Goal: Task Accomplishment & Management: Use online tool/utility

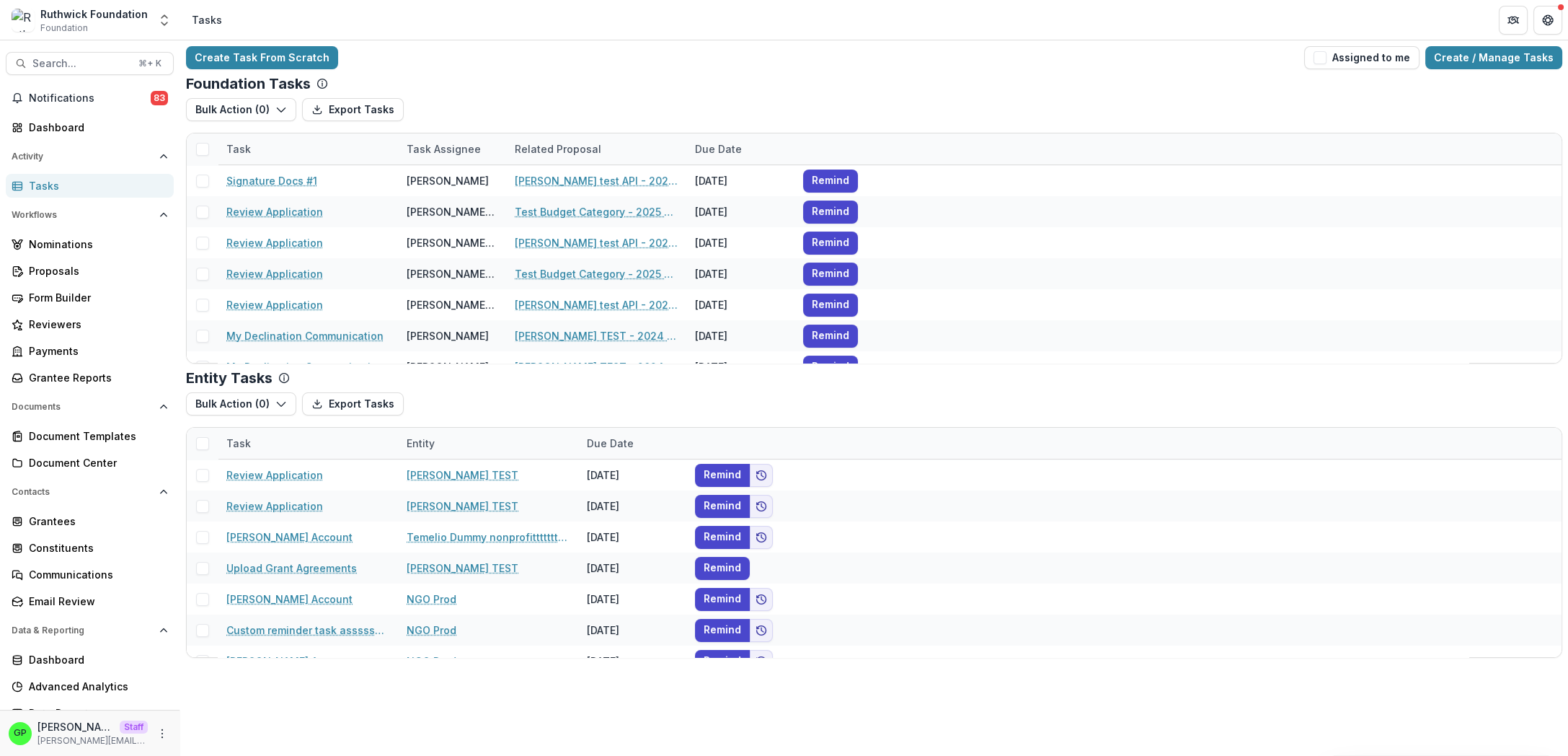
scroll to position [313, 0]
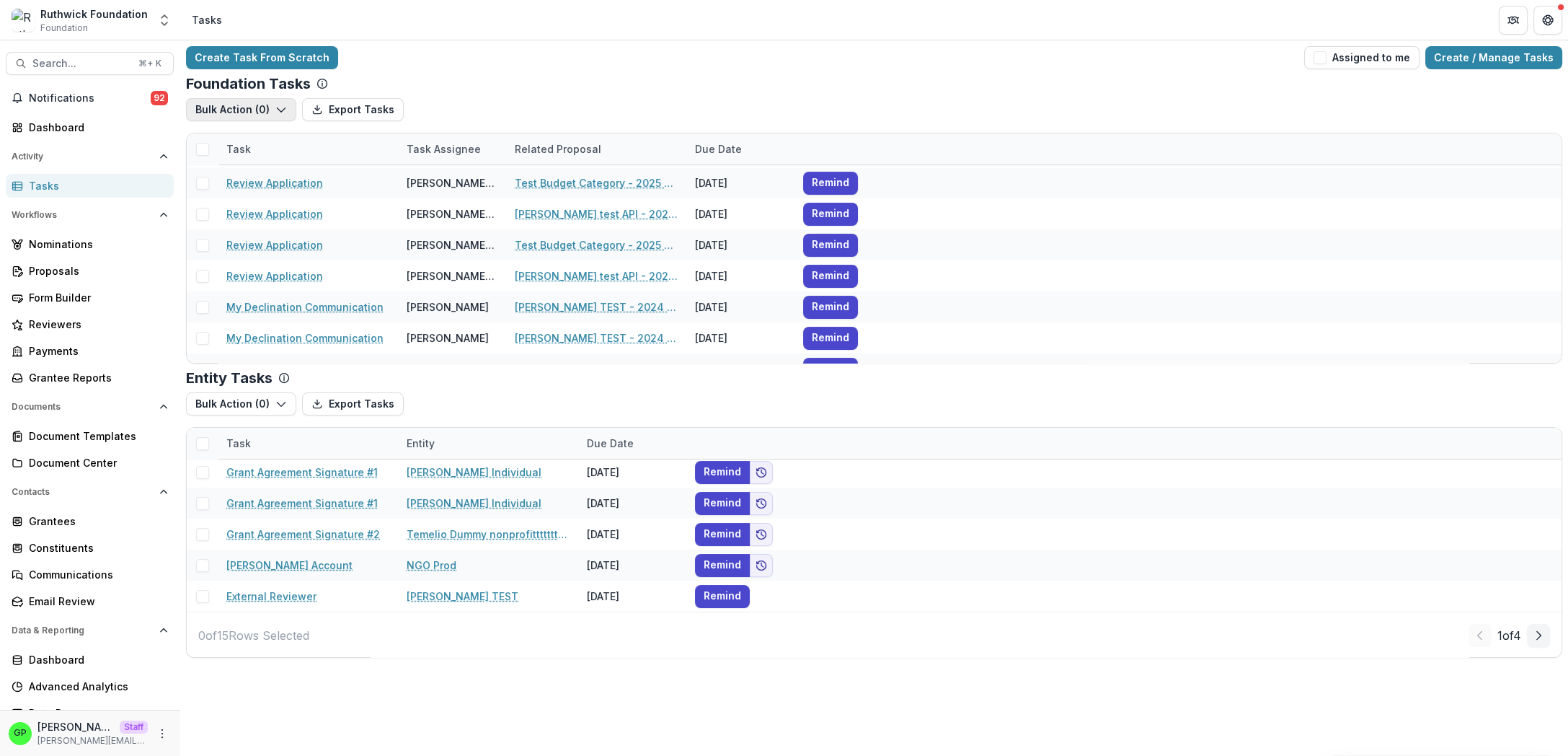
click at [273, 112] on button "Bulk Action ( 0 )" at bounding box center [240, 110] width 110 height 23
click at [972, 101] on div "Bulk Action ( 0 ) Export Tasks Reporting Schedule Tasks" at bounding box center [874, 115] width 1376 height 34
click at [253, 104] on button "Bulk Action ( 0 )" at bounding box center [240, 110] width 110 height 23
click at [276, 144] on button "Reporting Schedule Tasks" at bounding box center [274, 142] width 170 height 24
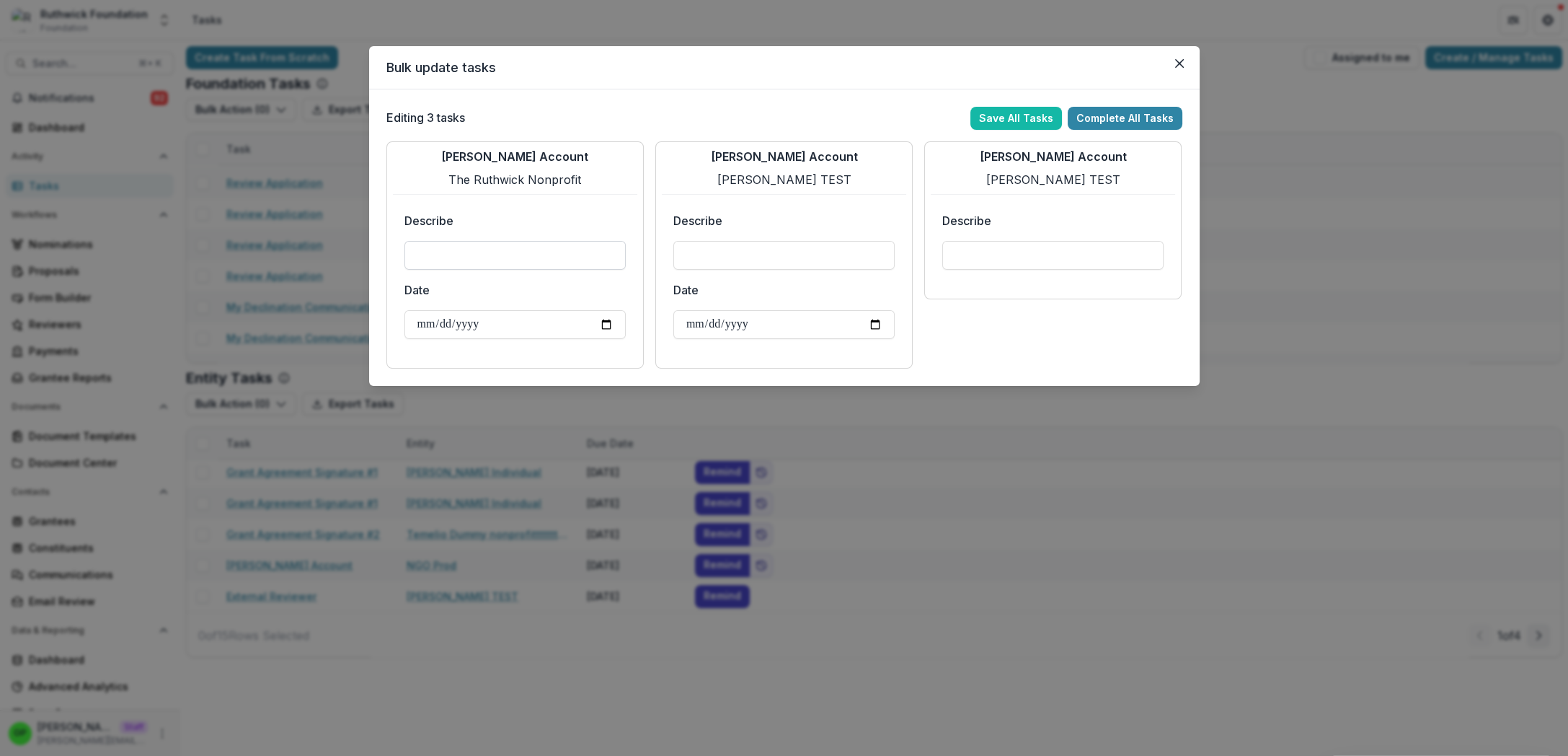
click at [552, 256] on input "Describe" at bounding box center [515, 255] width 222 height 29
click at [556, 213] on label "Describe" at bounding box center [511, 221] width 213 height 17
click at [556, 241] on input "Describe" at bounding box center [515, 255] width 222 height 29
click at [1178, 61] on icon "Close" at bounding box center [1180, 63] width 9 height 9
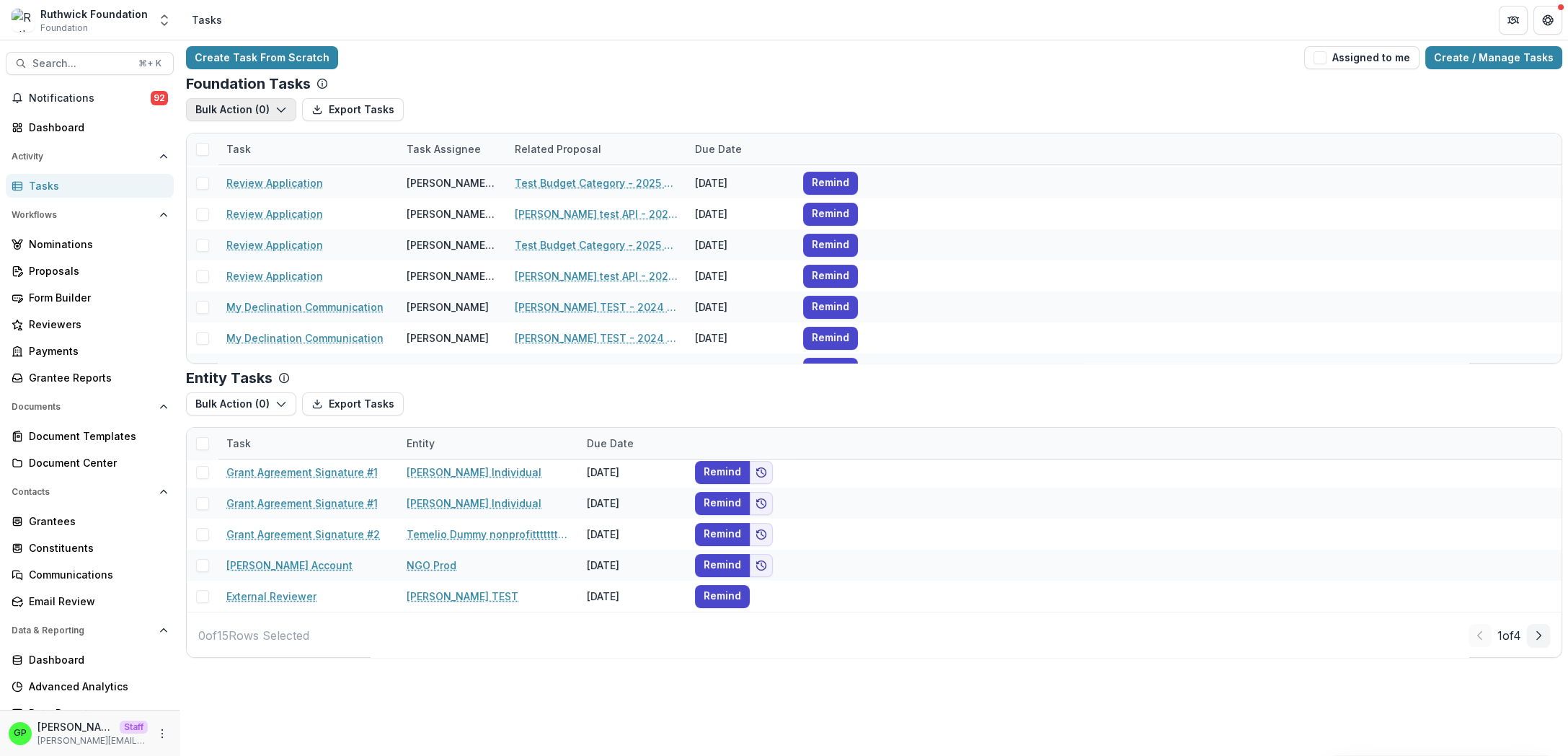
click at [244, 106] on button "Bulk Action ( 0 )" at bounding box center [240, 110] width 110 height 23
click at [278, 152] on button "Reporting Schedule Tasks" at bounding box center [274, 142] width 170 height 24
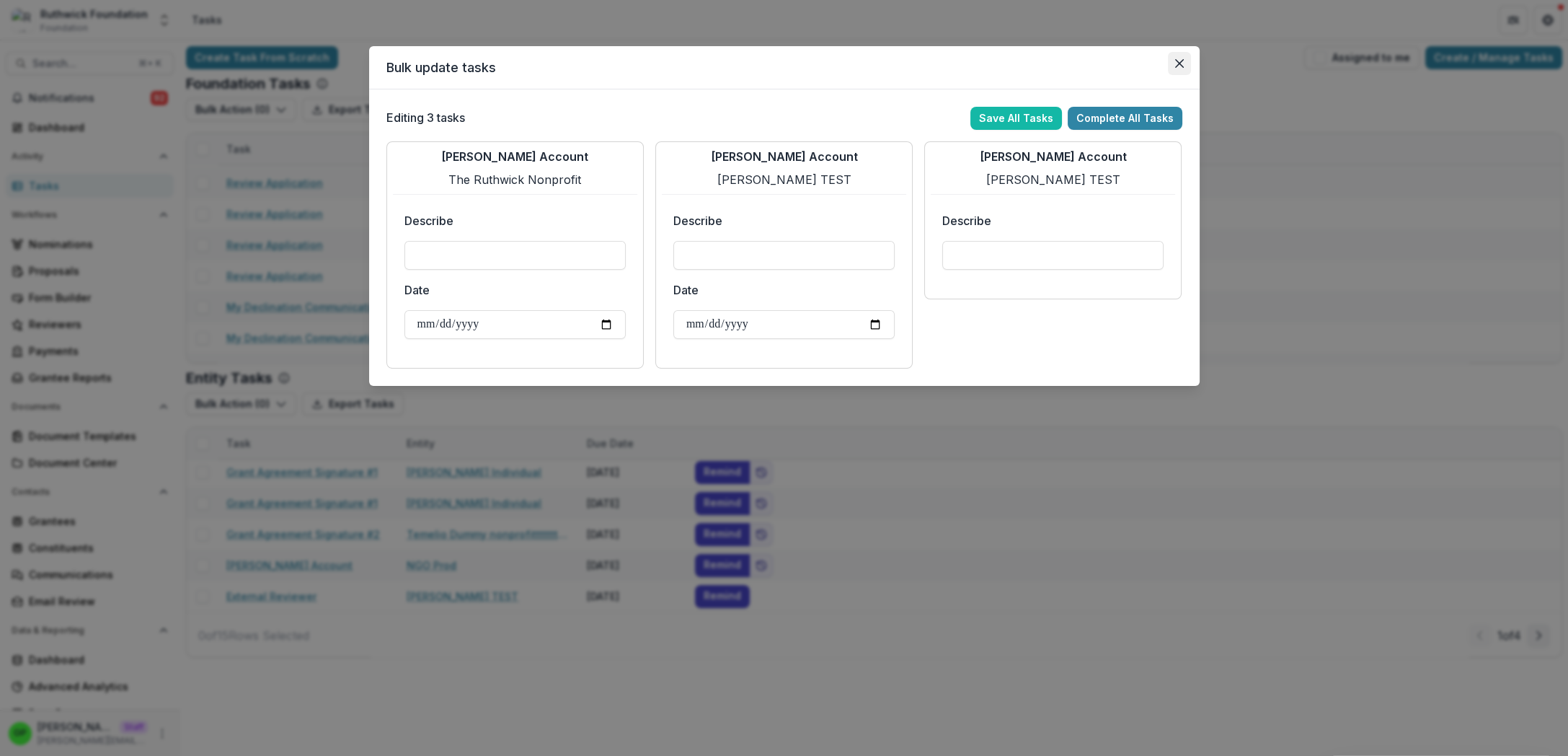
click at [1177, 68] on button "Close" at bounding box center [1180, 63] width 23 height 23
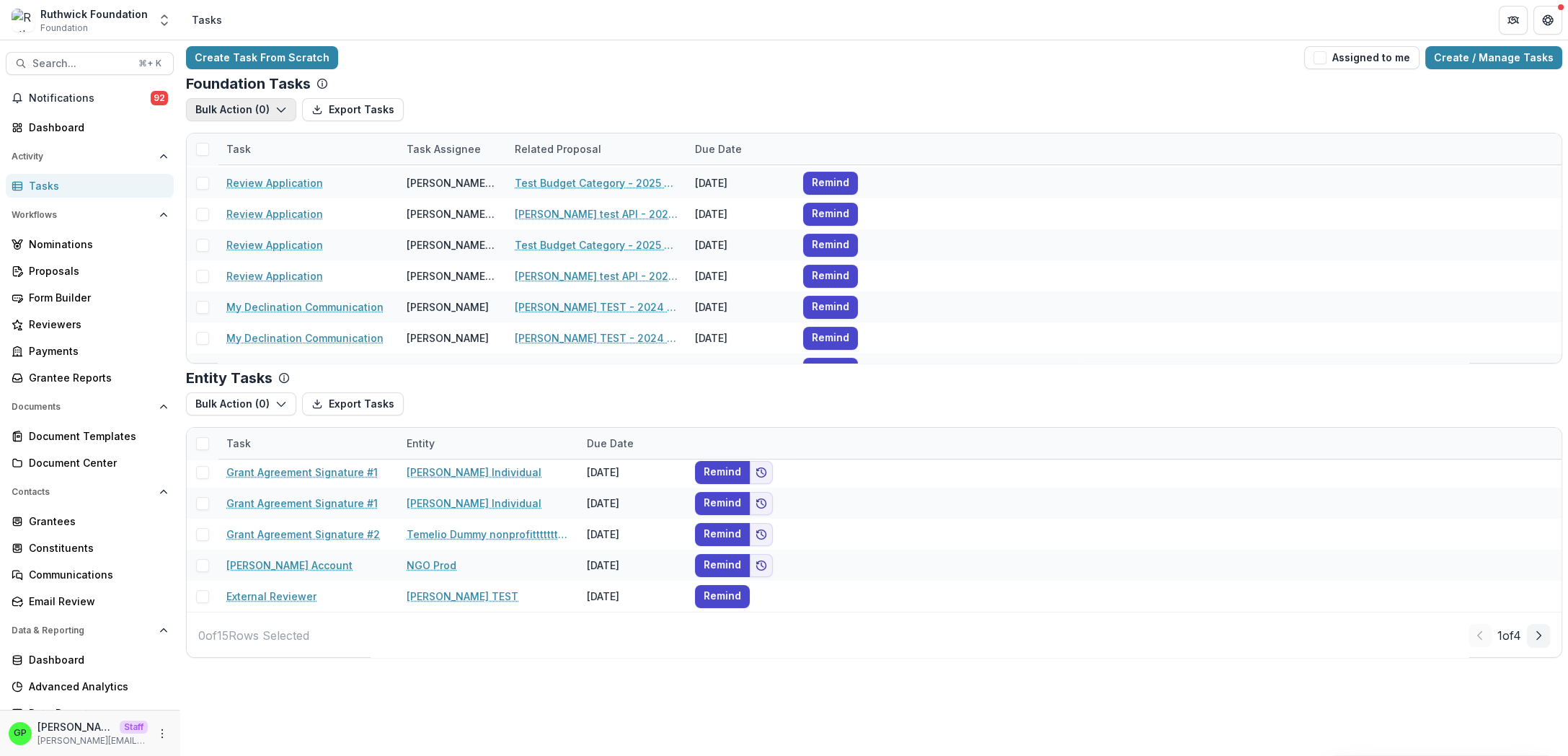
click at [214, 108] on button "Bulk Action ( 0 )" at bounding box center [240, 110] width 110 height 23
click at [526, 112] on div "Bulk Action ( 0 ) Export Tasks Reporting Schedule Tasks" at bounding box center [874, 115] width 1376 height 34
click at [216, 117] on button "Bulk Action ( 0 )" at bounding box center [240, 110] width 110 height 23
click at [239, 152] on button "Reporting Schedule Tasks" at bounding box center [274, 142] width 170 height 24
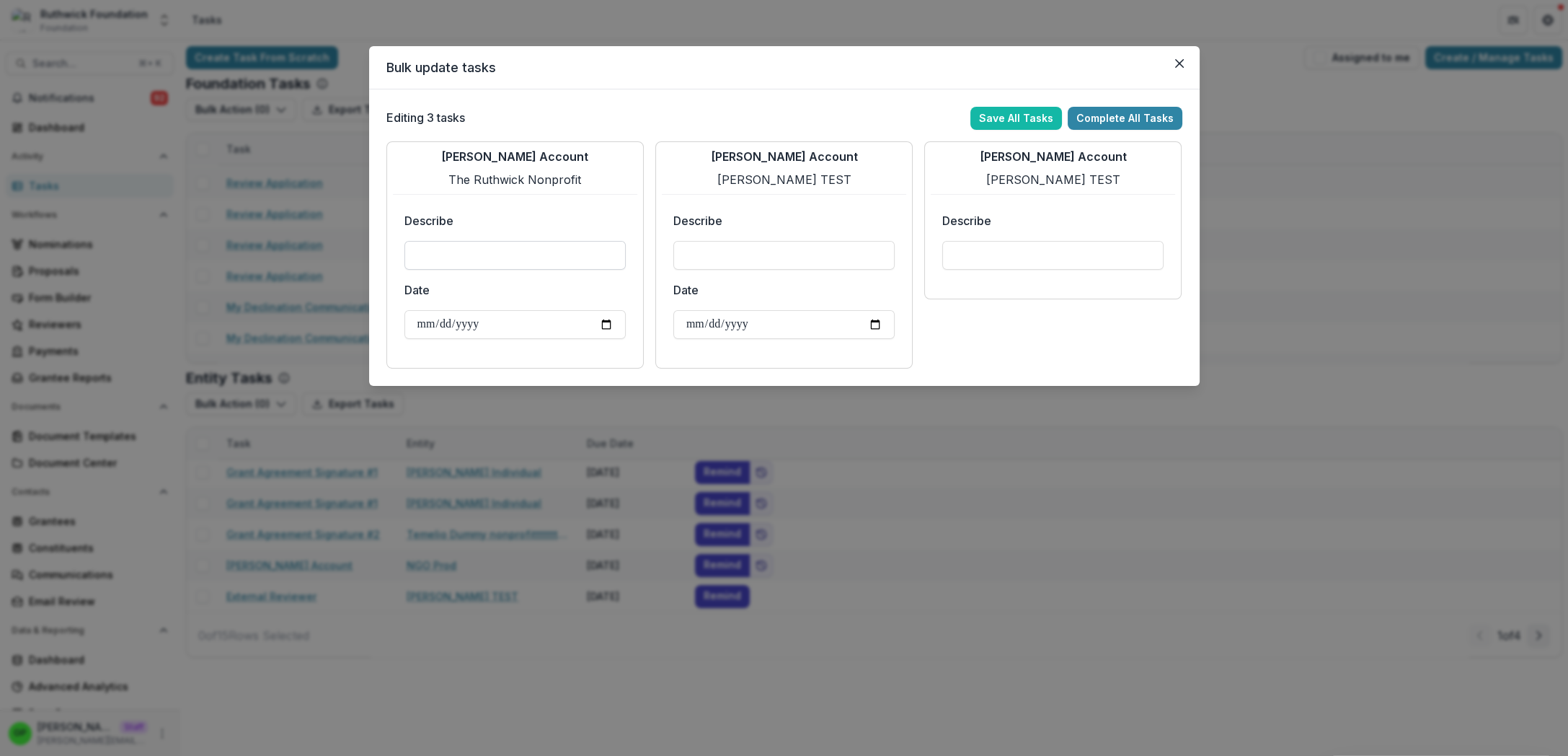
click at [525, 247] on input "Describe" at bounding box center [515, 255] width 222 height 29
click at [516, 184] on p "The Ruthwick Nonprofit" at bounding box center [514, 179] width 133 height 17
click at [515, 156] on p "[PERSON_NAME] Account" at bounding box center [514, 157] width 147 height 17
click at [535, 187] on p "The Ruthwick Nonprofit" at bounding box center [514, 179] width 133 height 17
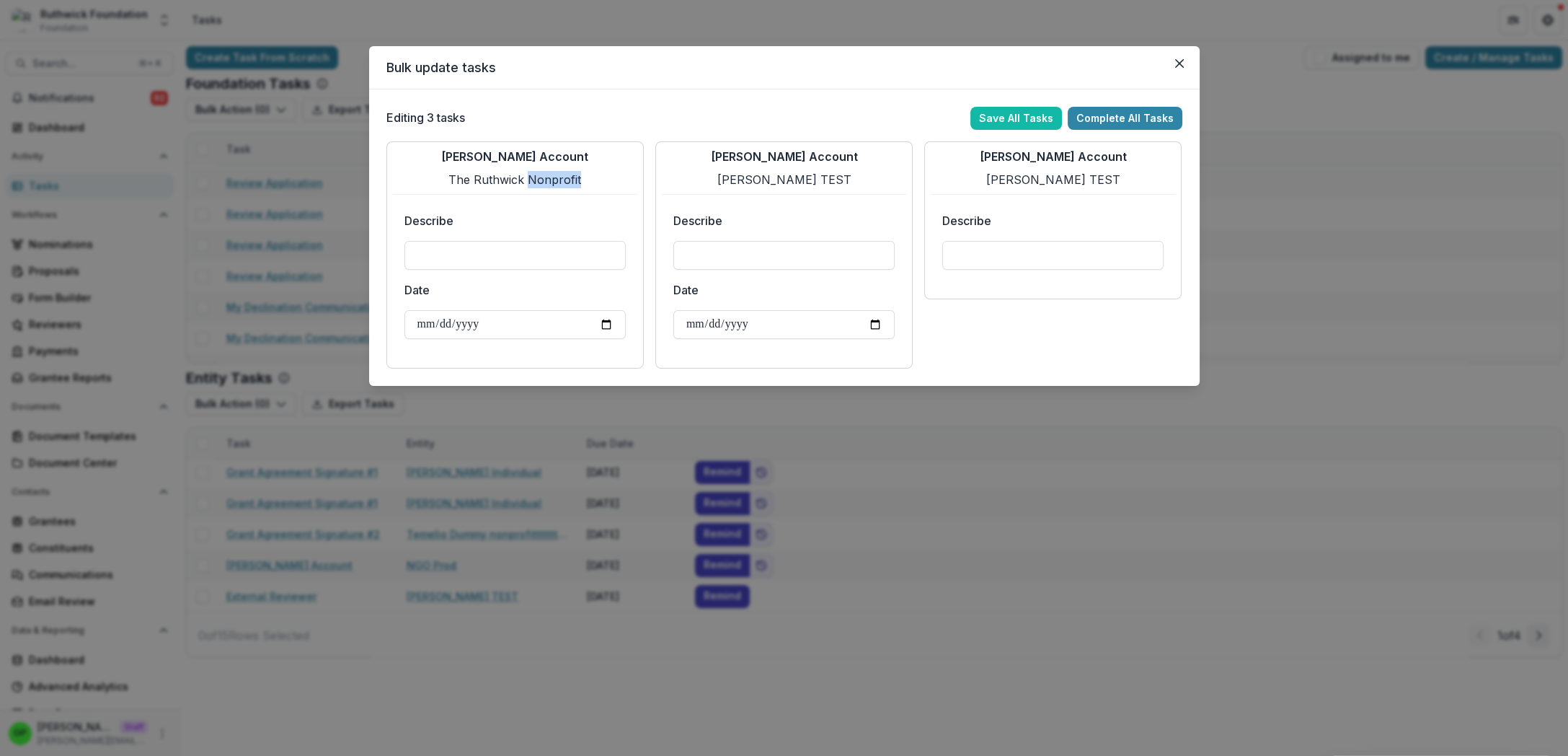
drag, startPoint x: 535, startPoint y: 187, endPoint x: 1398, endPoint y: 127, distance: 865.1
click at [536, 188] on p "The Ruthwick Nonprofit" at bounding box center [514, 179] width 133 height 17
click at [1177, 62] on icon "Close" at bounding box center [1180, 63] width 9 height 9
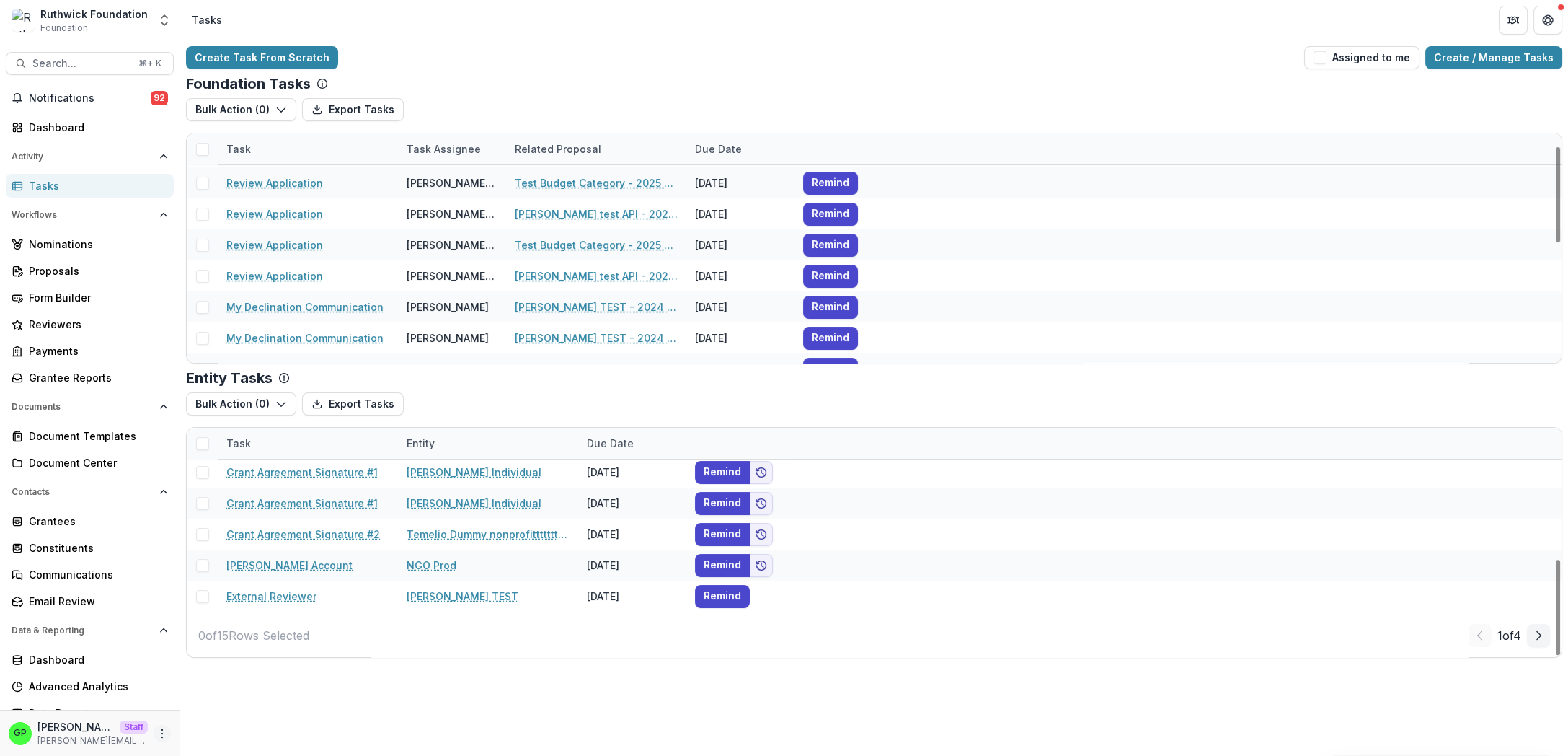
click at [157, 737] on icon "More" at bounding box center [162, 733] width 12 height 12
click at [232, 695] on link "User Settings" at bounding box center [246, 703] width 154 height 24
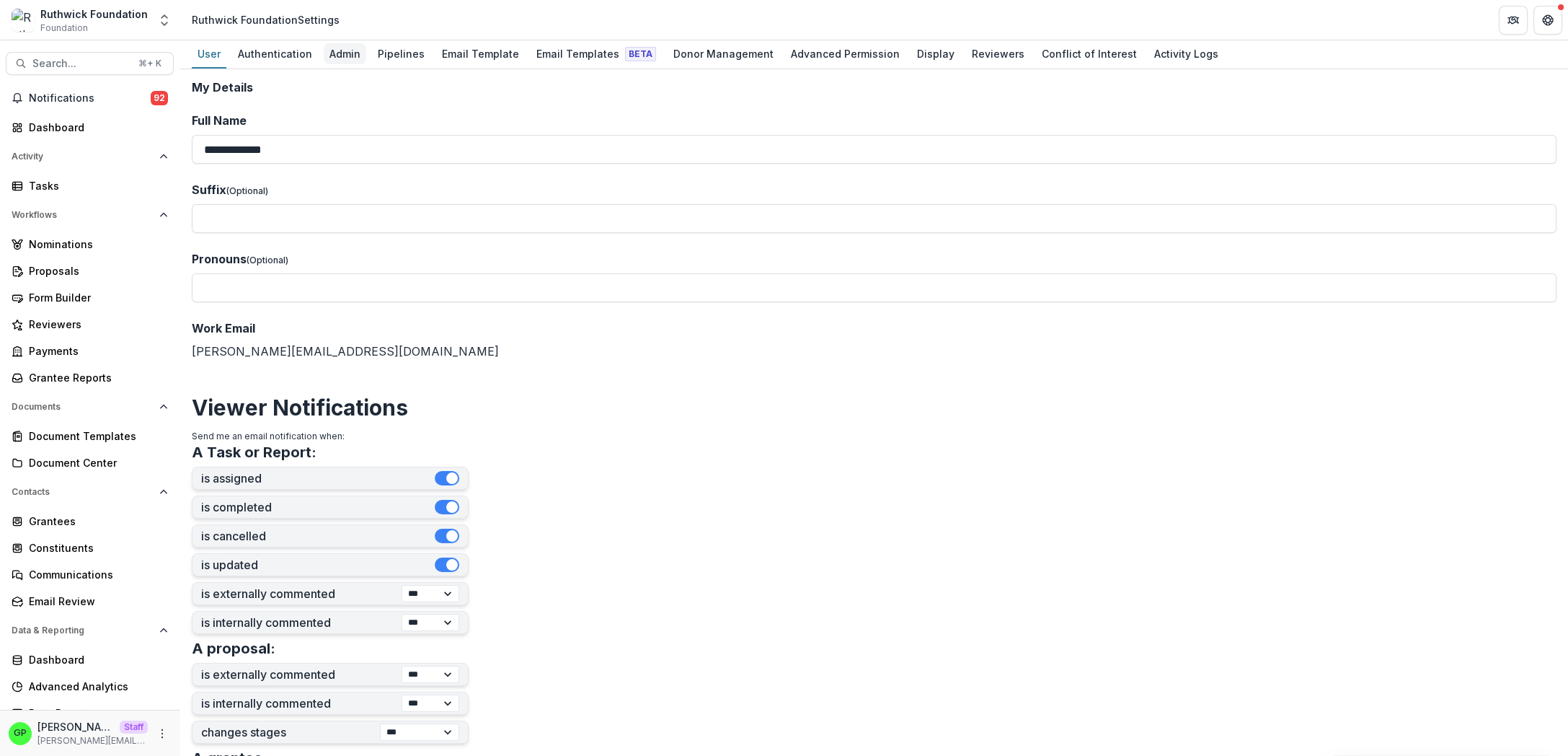
click at [335, 51] on div "Admin" at bounding box center [345, 53] width 42 height 21
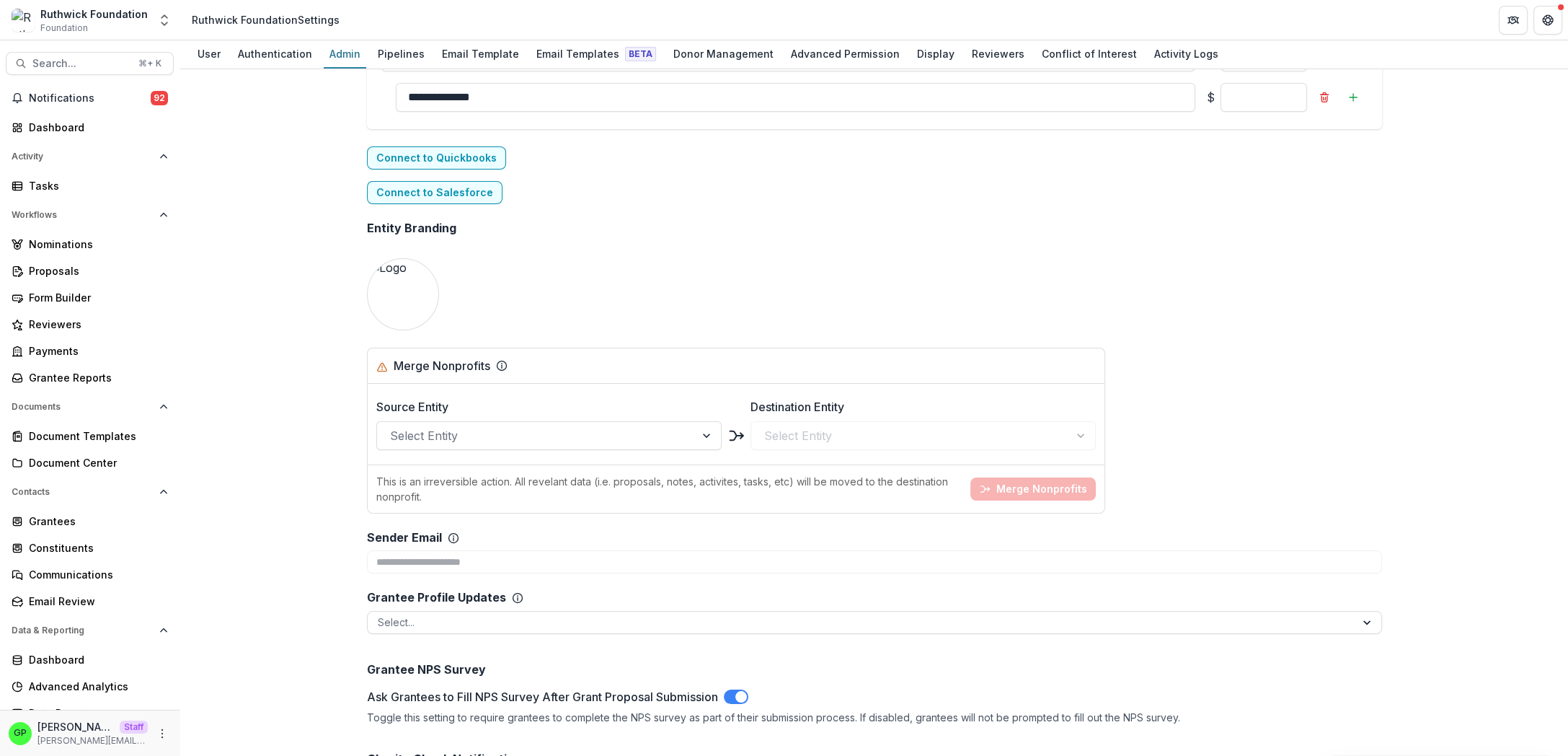
scroll to position [2781, 0]
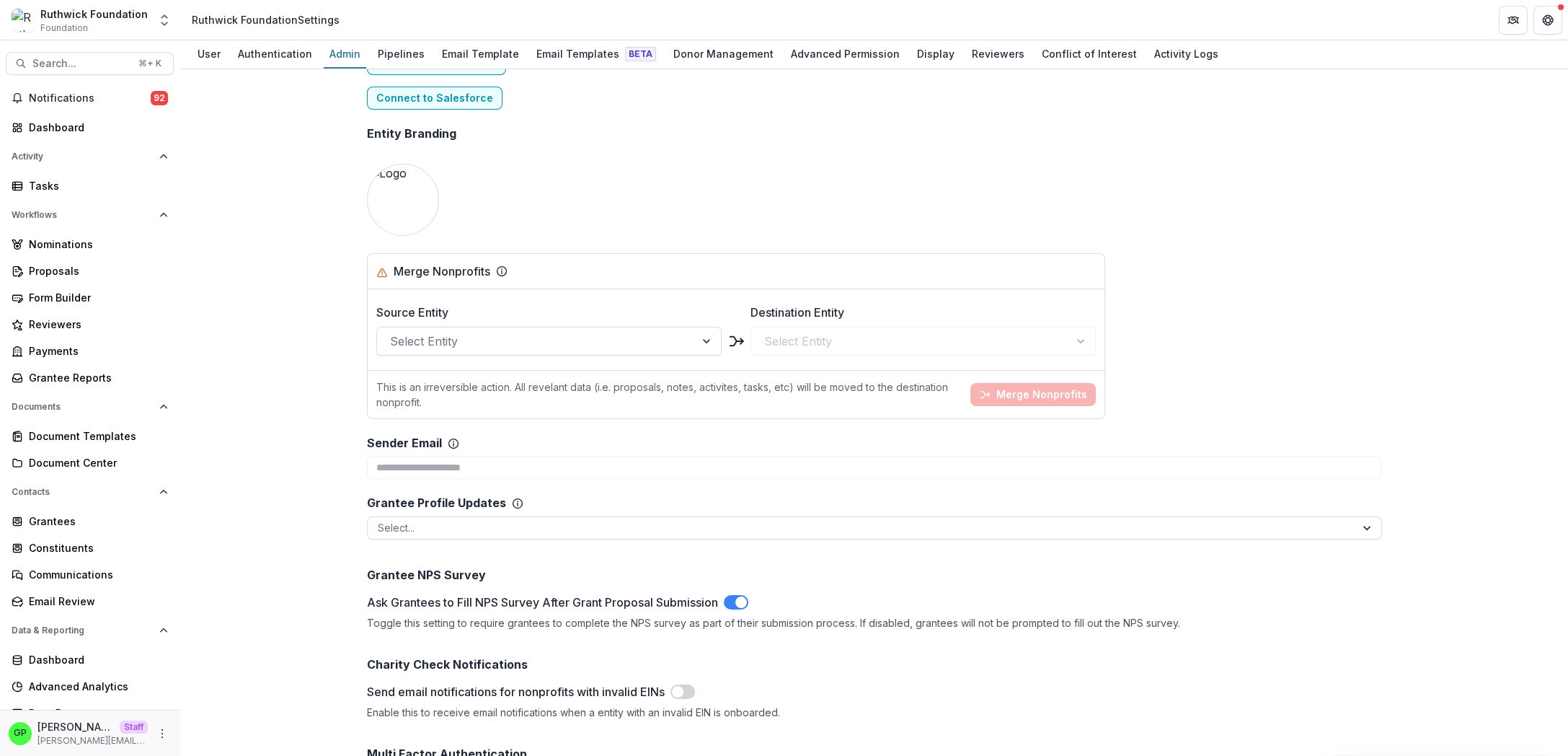
click at [80, 50] on div "Search... ⌘ + K Notifications 92 Dashboard Activity Tasks Workflows Nominations…" at bounding box center [90, 397] width 180 height 715
click at [86, 61] on span "Search..." at bounding box center [82, 63] width 98 height 12
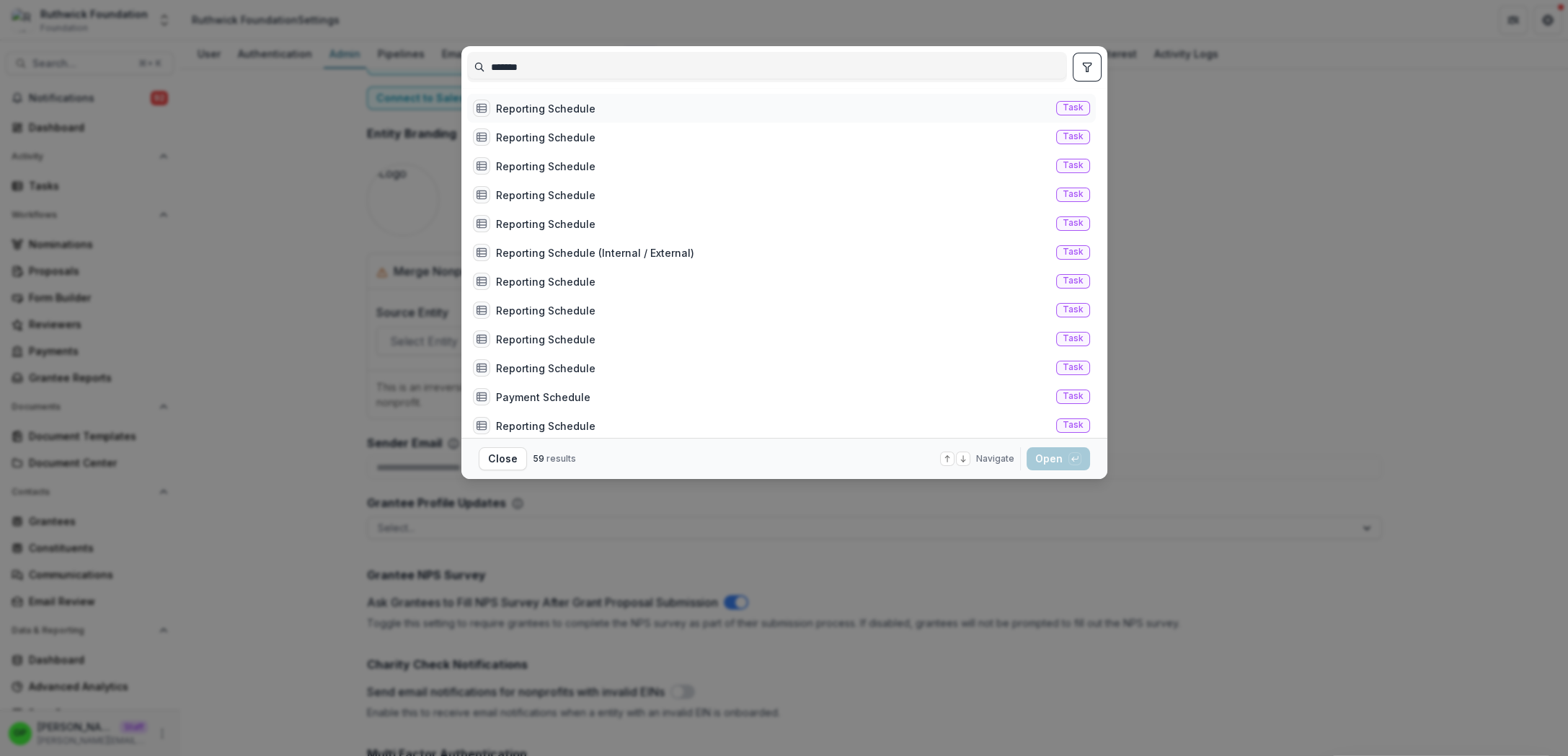
type input "*******"
drag, startPoint x: 752, startPoint y: 114, endPoint x: 727, endPoint y: 114, distance: 25.0
click at [727, 114] on div "Reporting Schedule Task" at bounding box center [781, 109] width 629 height 29
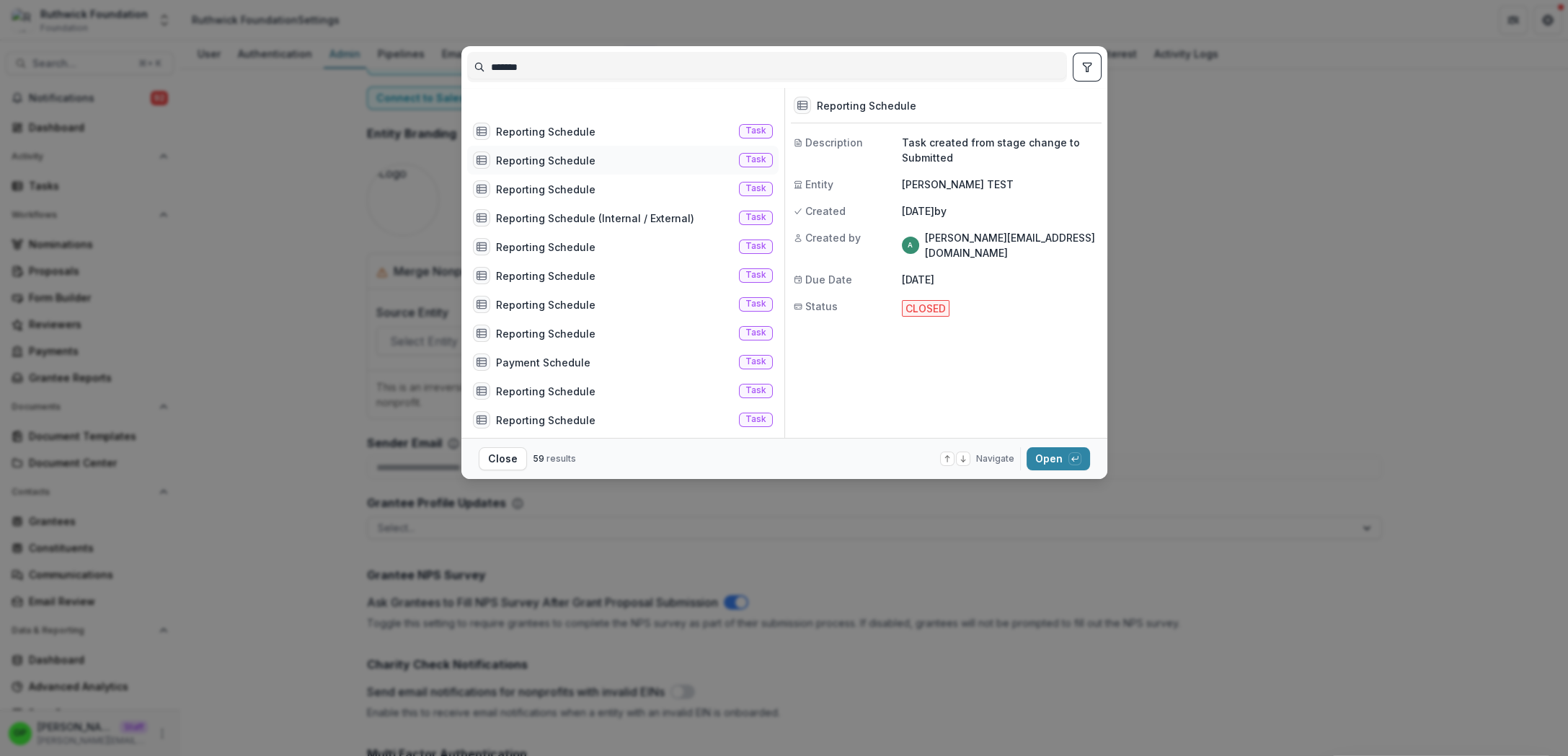
scroll to position [0, 0]
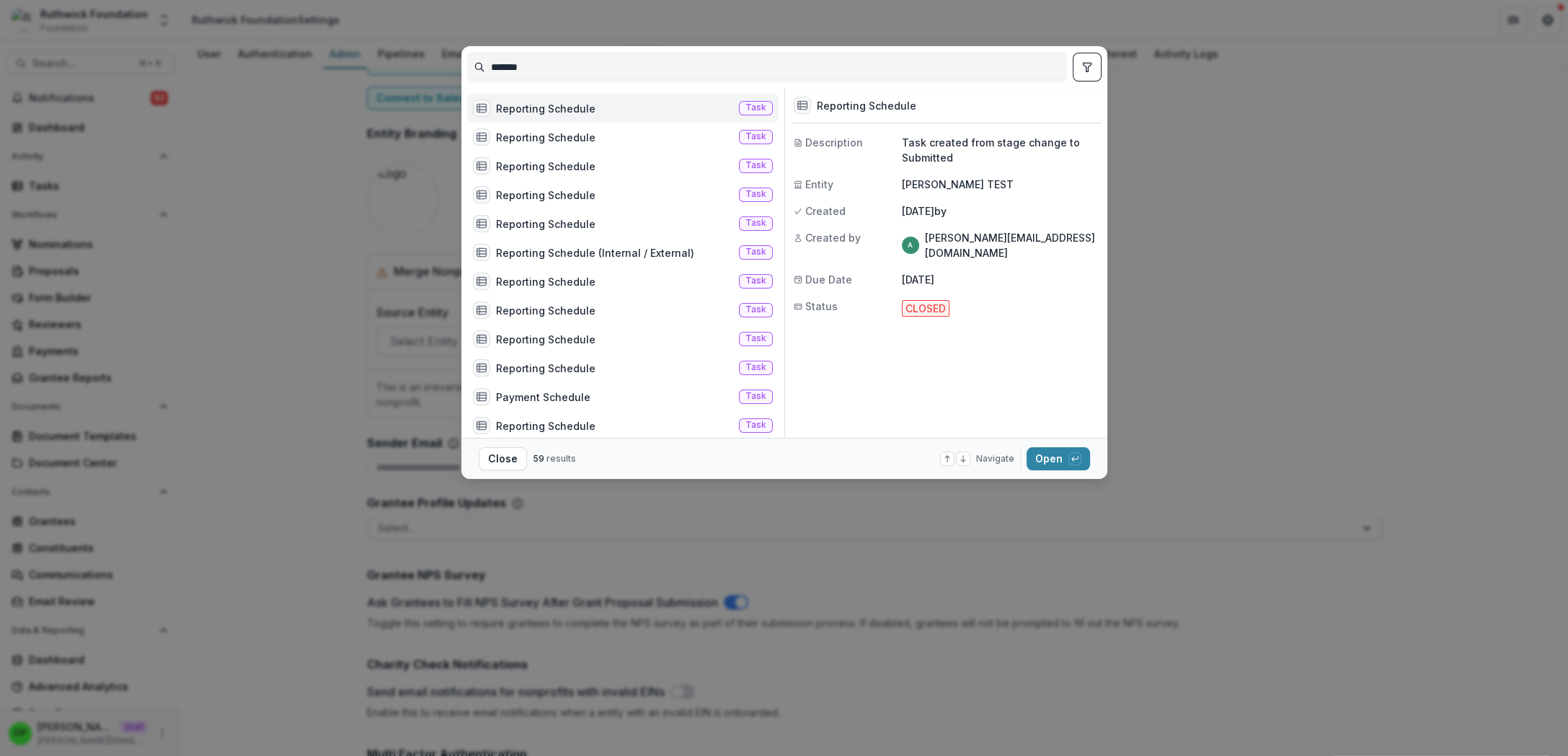
click at [1147, 38] on div "******* Reporting Schedule Task Reporting Schedule Task Reporting Schedule Task…" at bounding box center [784, 378] width 1568 height 756
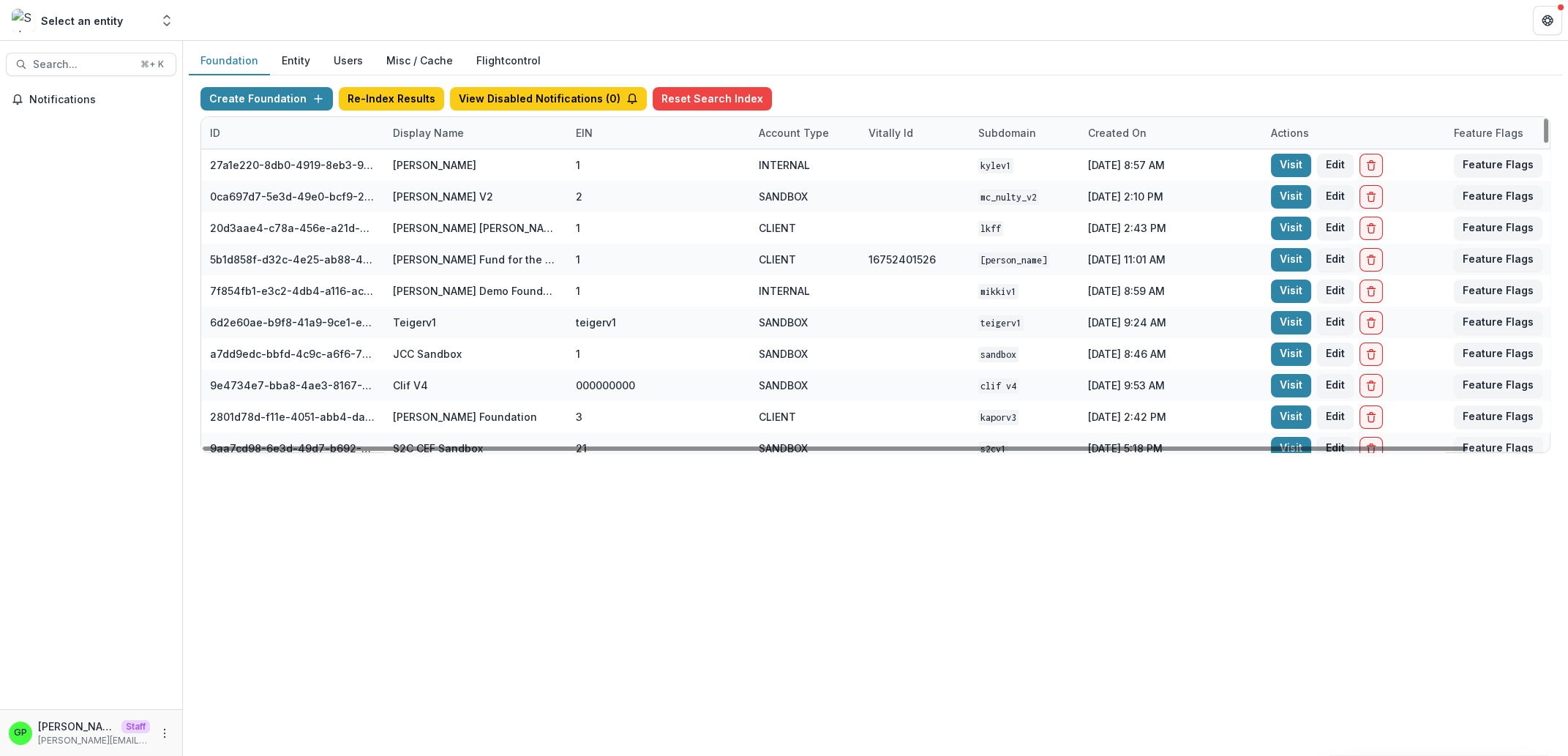
click at [408, 136] on div "Display Name" at bounding box center [428, 132] width 89 height 16
click at [417, 160] on input at bounding box center [474, 166] width 175 height 24
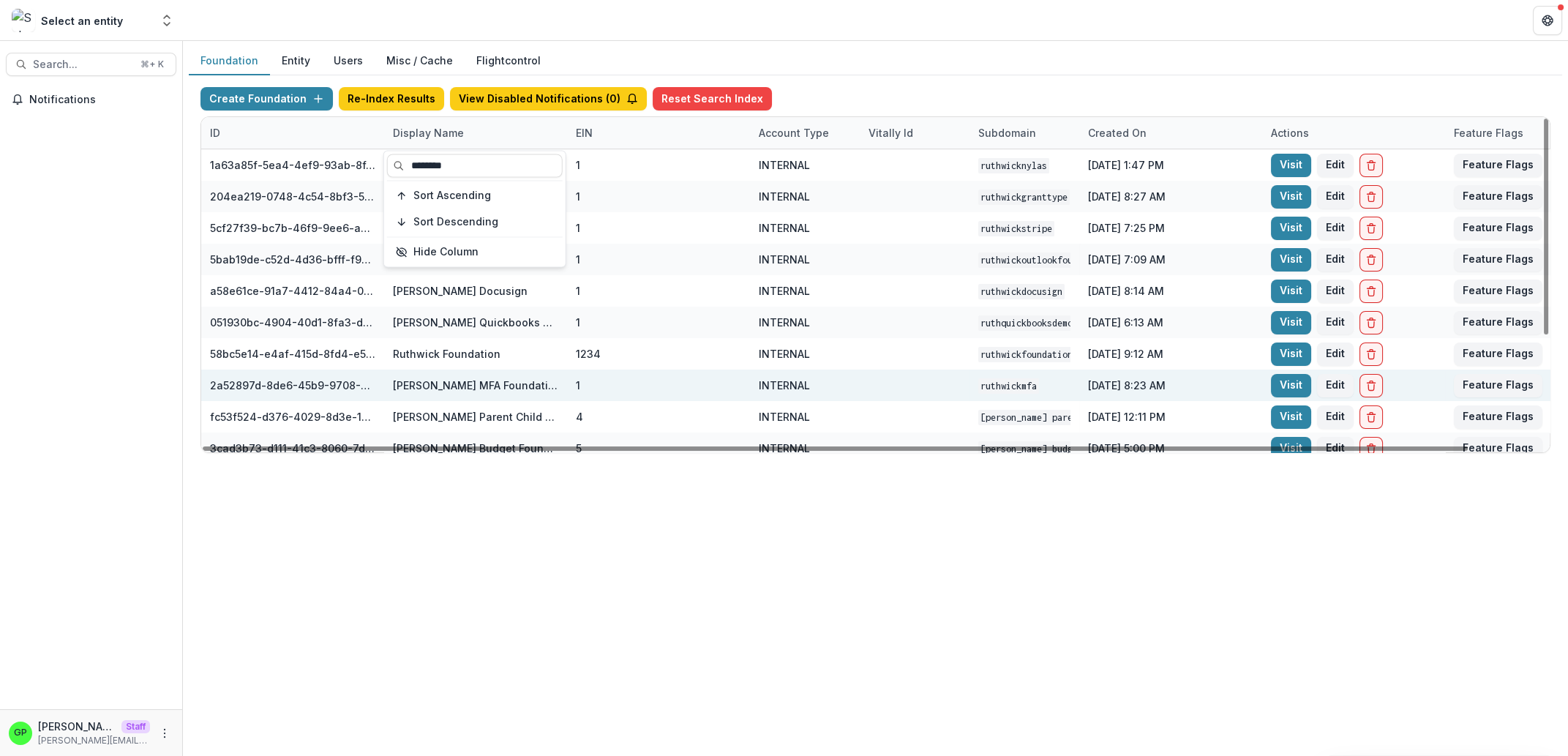
type input "********"
click at [968, 374] on div at bounding box center [914, 385] width 109 height 32
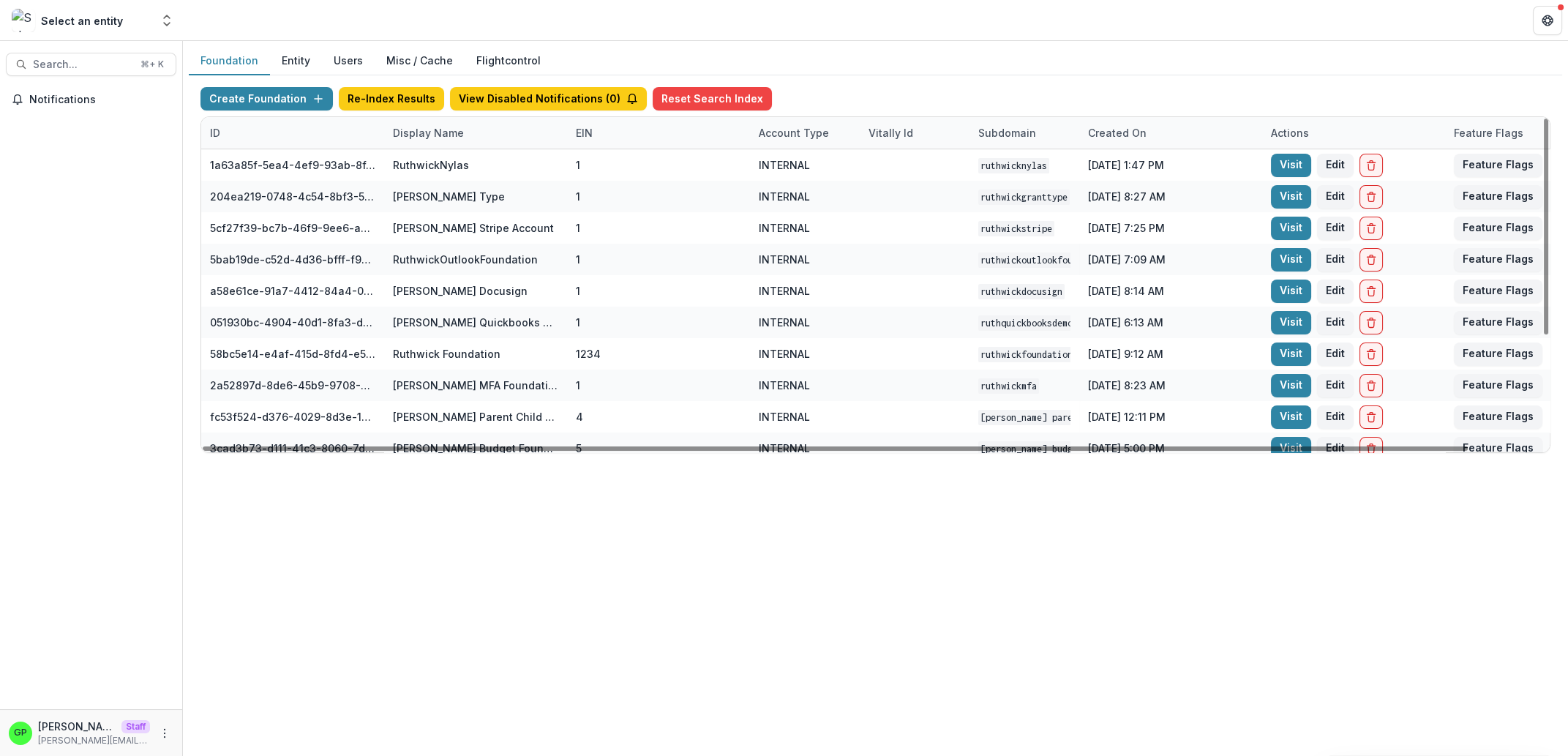
click at [481, 143] on div "Display Name" at bounding box center [475, 132] width 183 height 32
click at [483, 166] on input "********" at bounding box center [474, 166] width 175 height 24
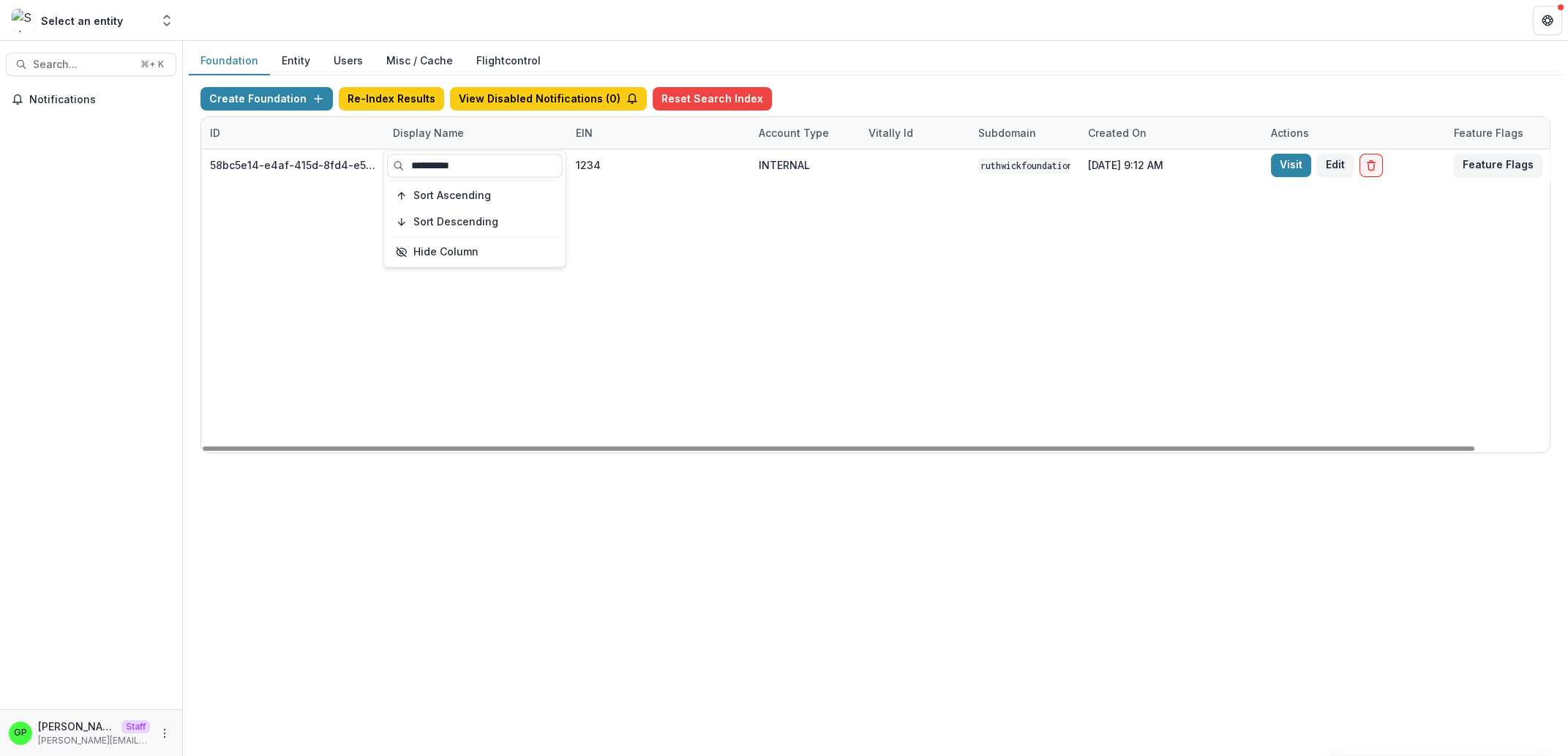
type input "**********"
click at [766, 294] on div "58bc5e14-e4af-415d-8fd4-e5d7712d9f32 Ruthwick Foundation 1234 INTERNAL ruthwick…" at bounding box center [914, 301] width 1427 height 303
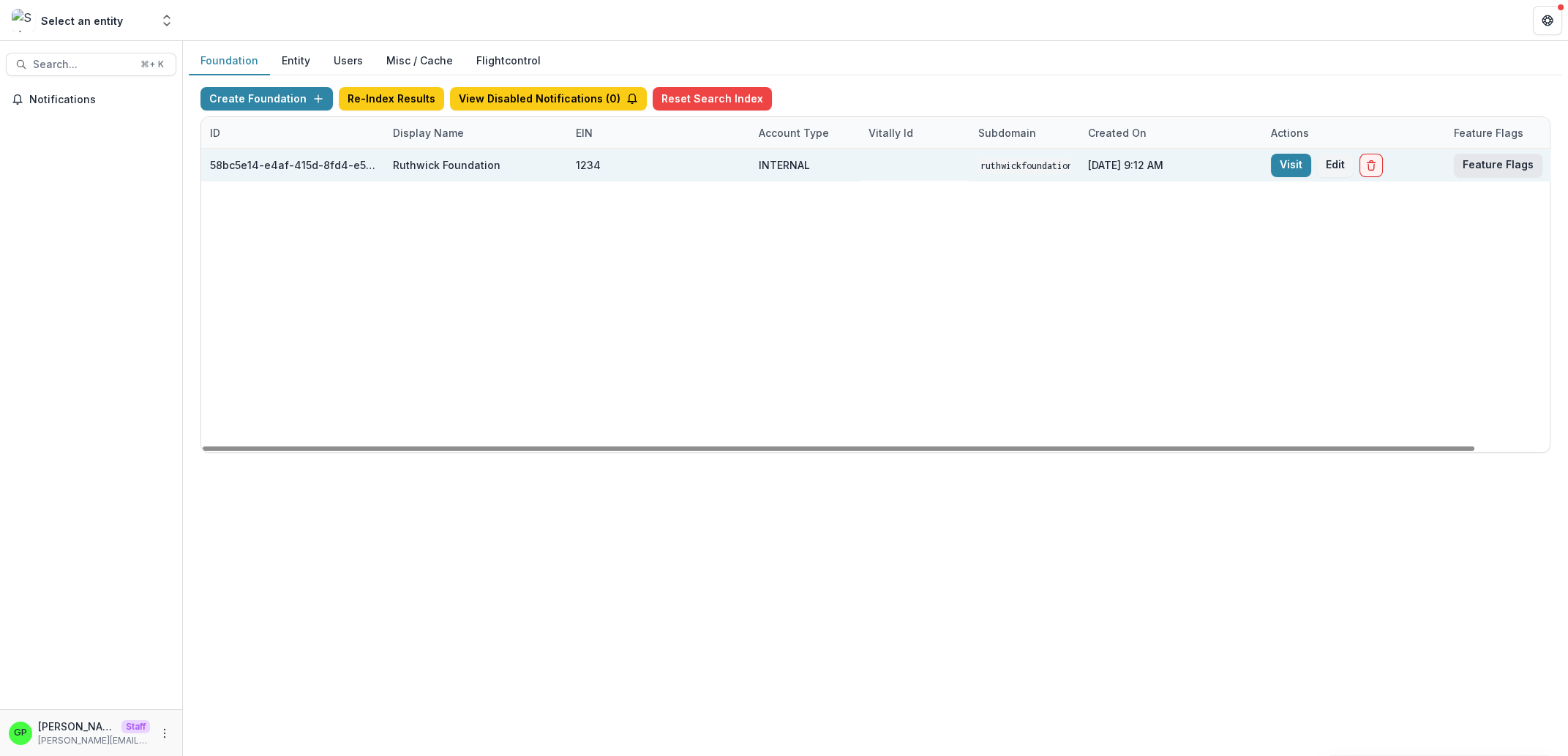
click at [1512, 172] on button "Feature Flags" at bounding box center [1498, 166] width 89 height 24
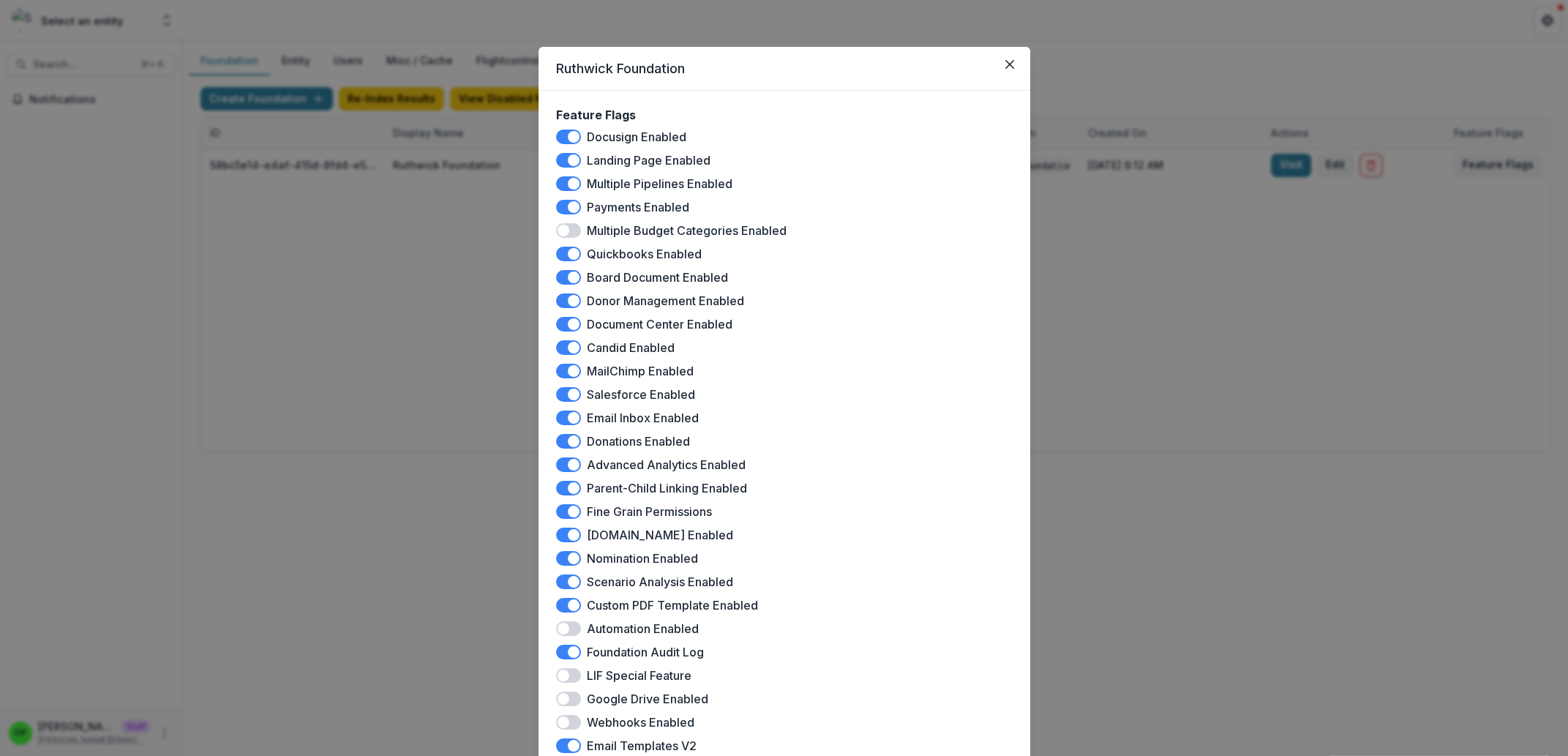
click at [322, 190] on div "Ruthwick Foundation Feature Flags Docusign Enabled Landing Page Enabled Multipl…" at bounding box center [784, 378] width 1568 height 756
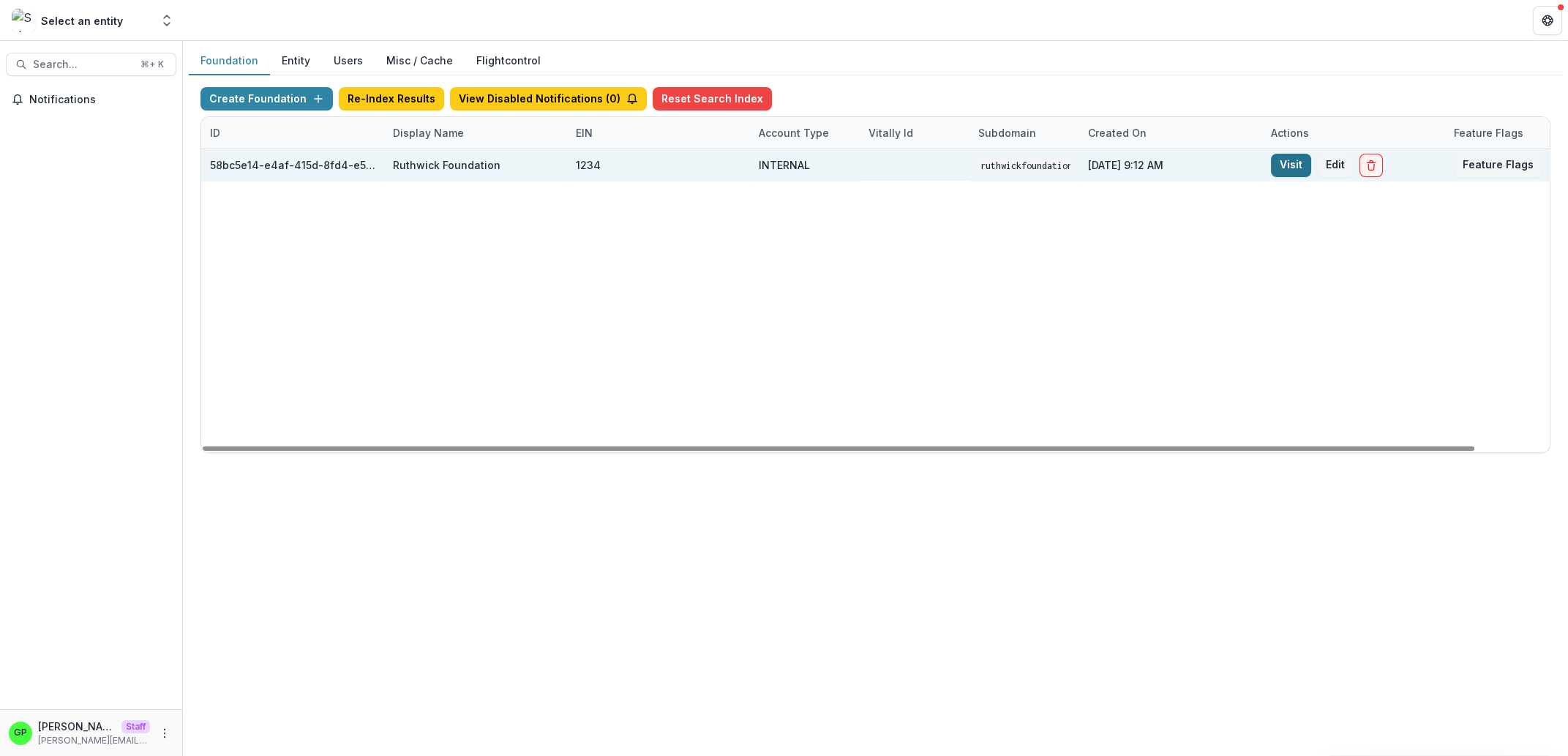
click at [1297, 155] on link "Visit" at bounding box center [1291, 166] width 40 height 24
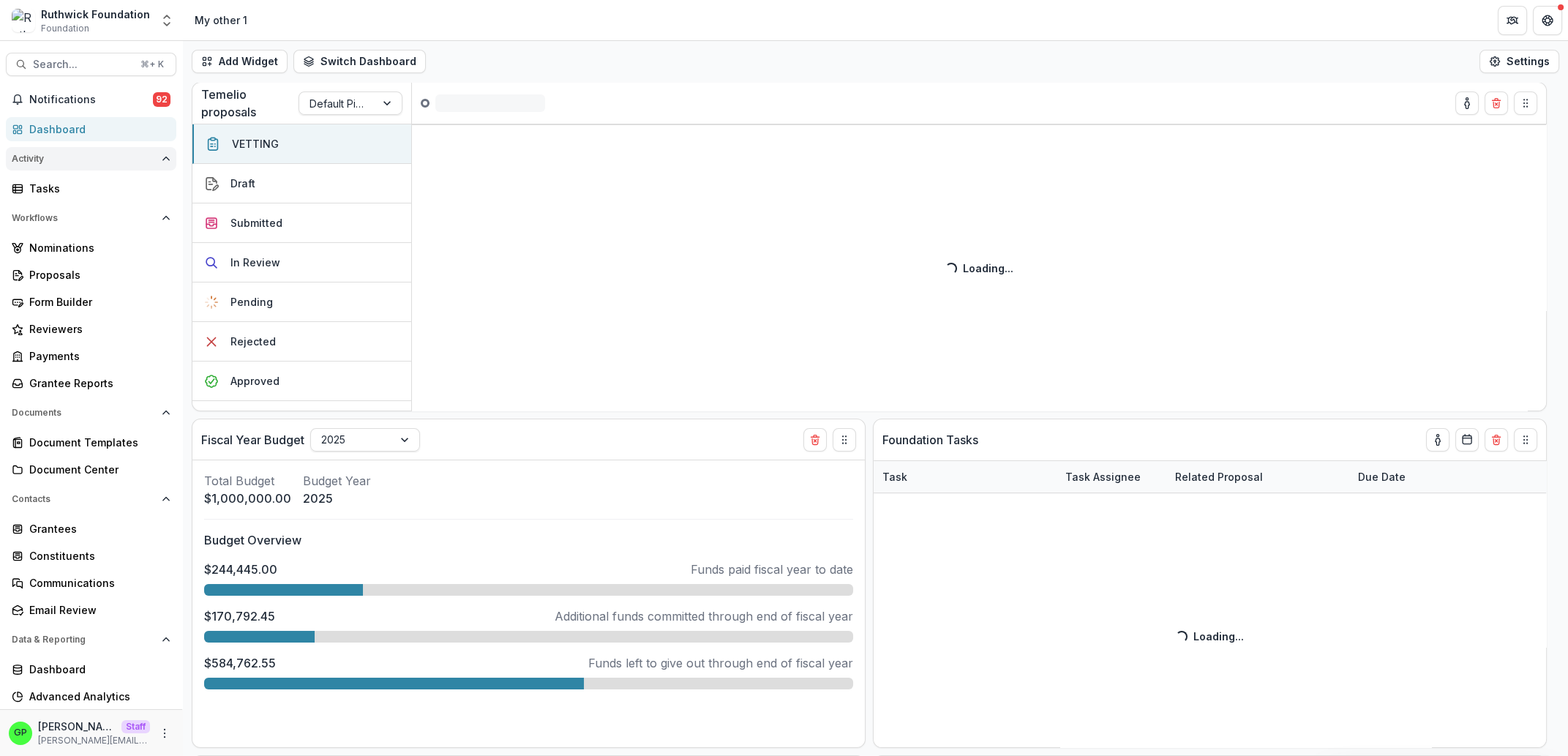
select select "**********"
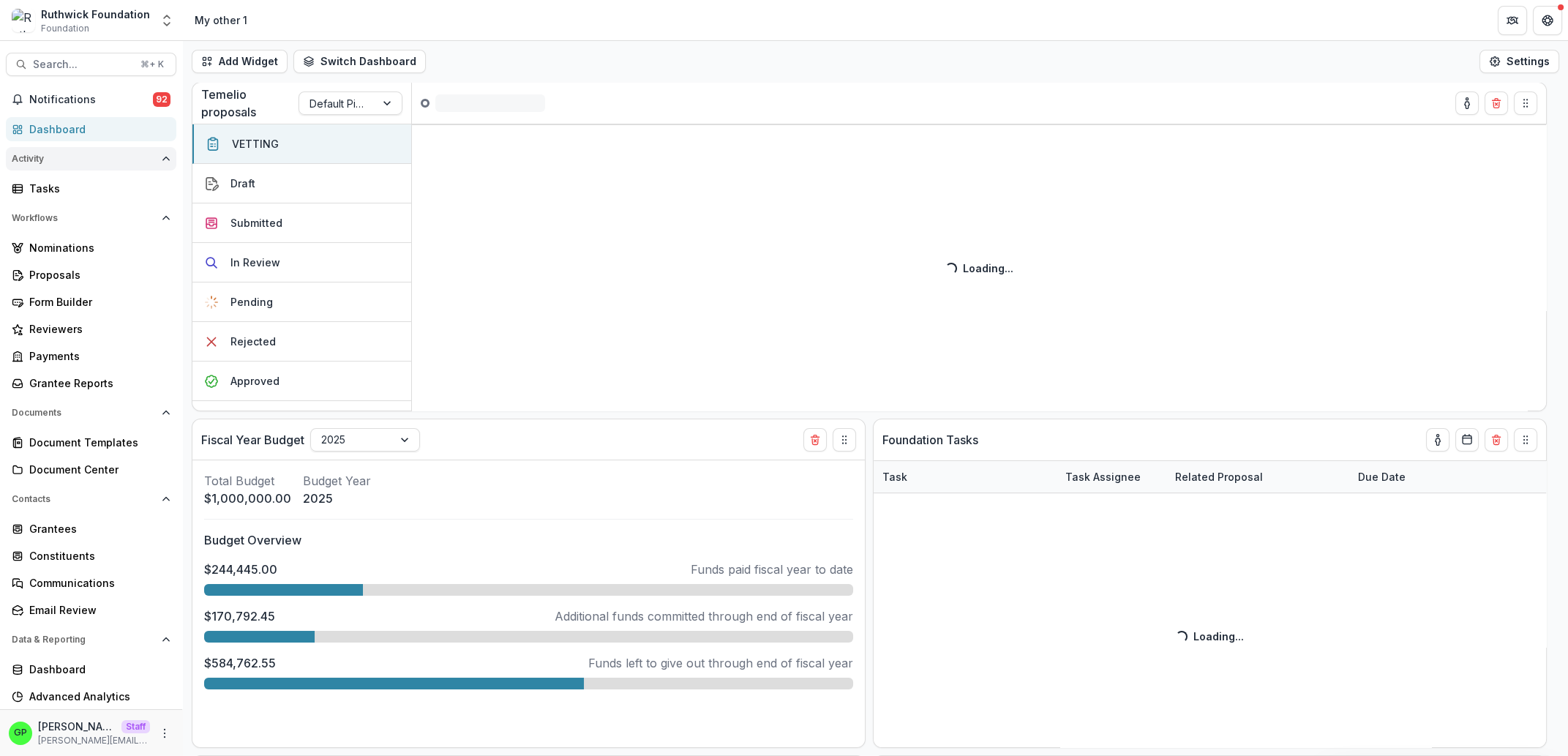
select select "**********"
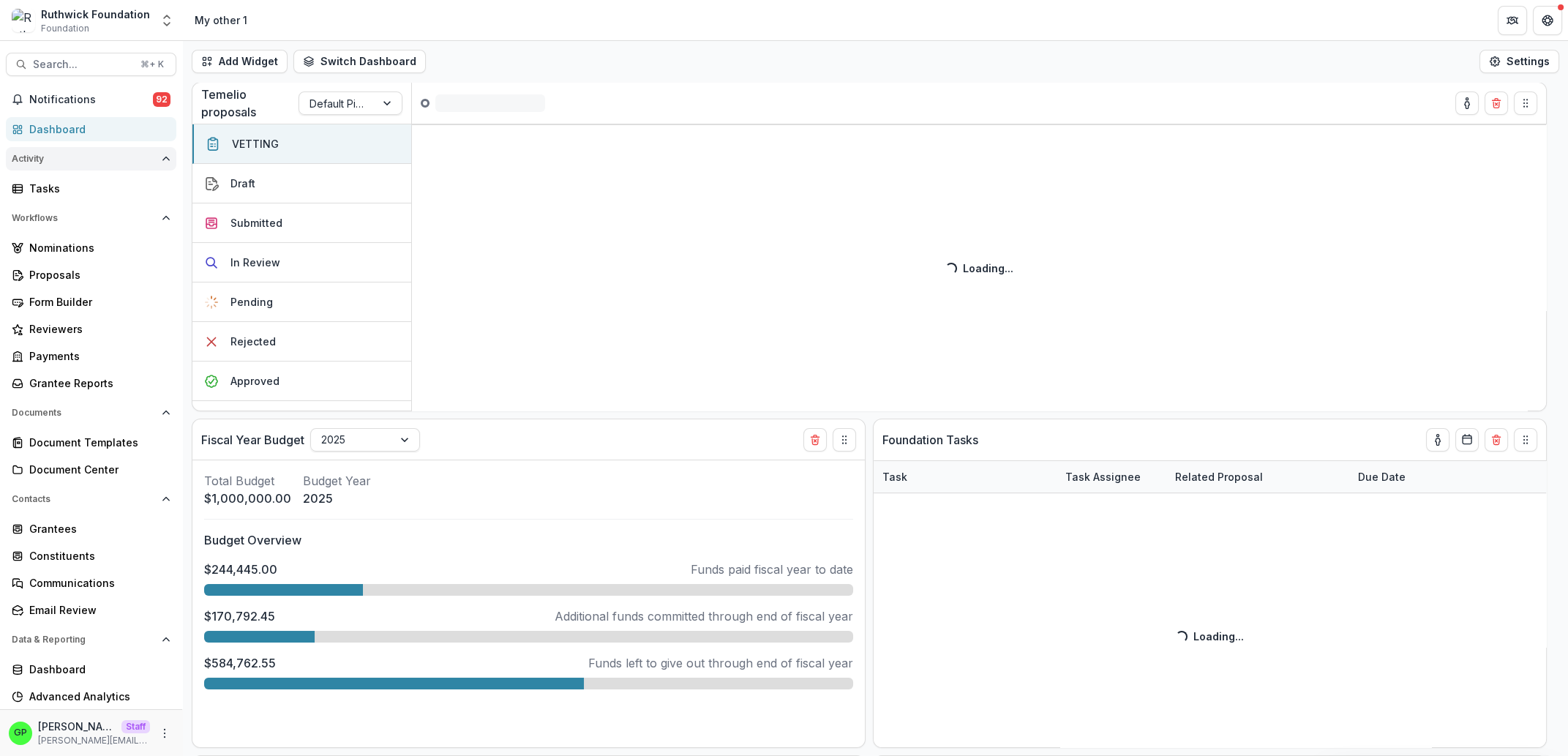
select select "**********"
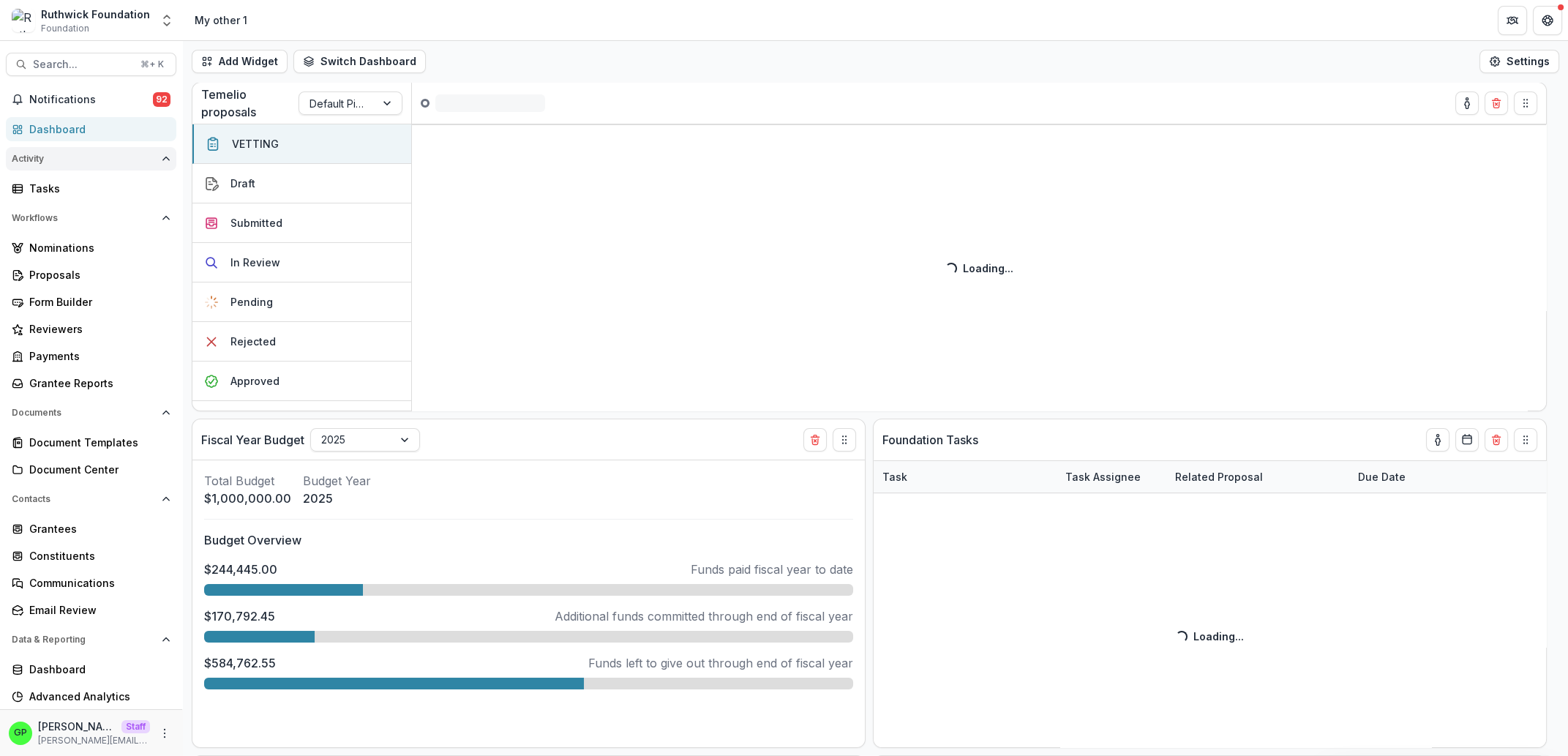
select select "**********"
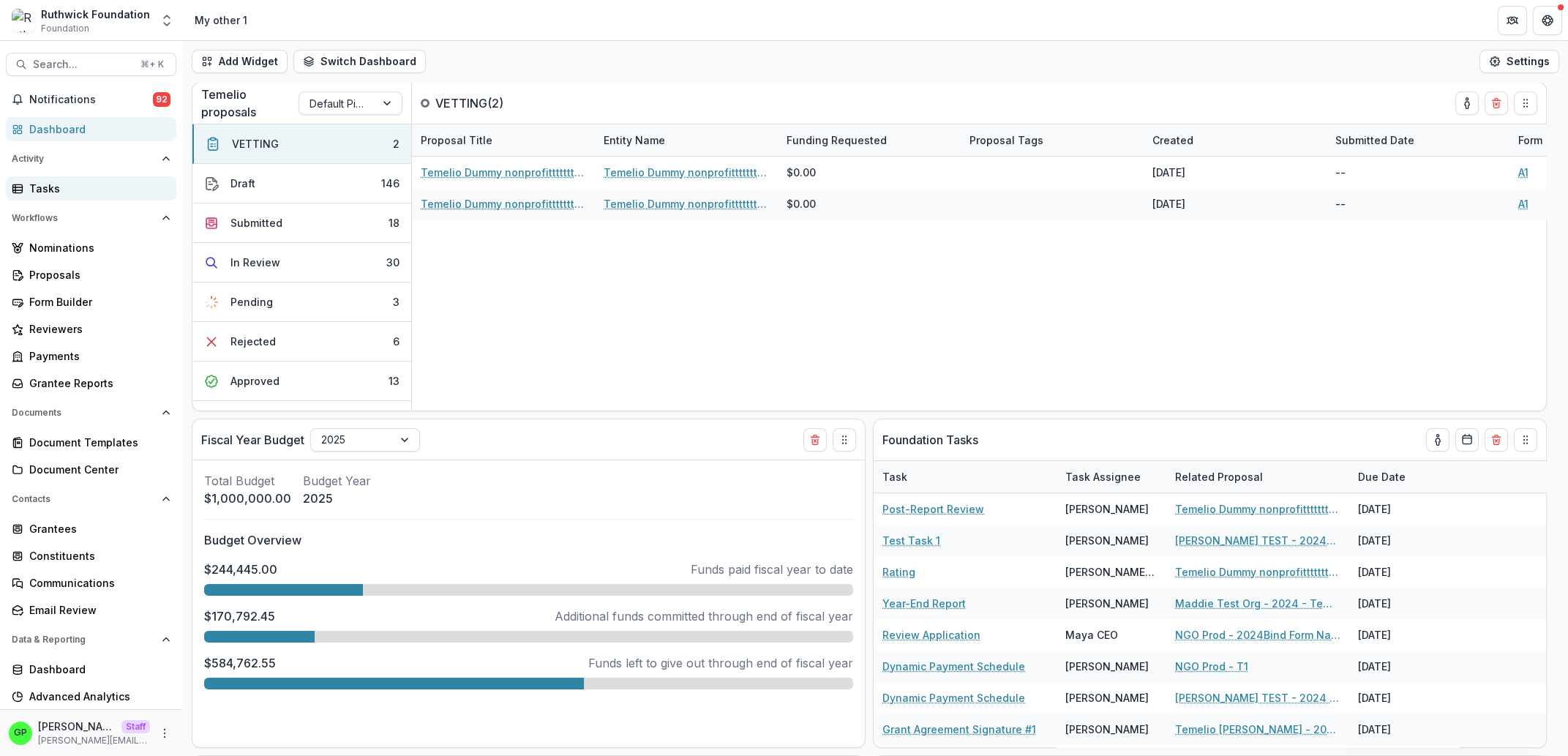
click at [87, 183] on div "Tasks" at bounding box center [97, 188] width 135 height 16
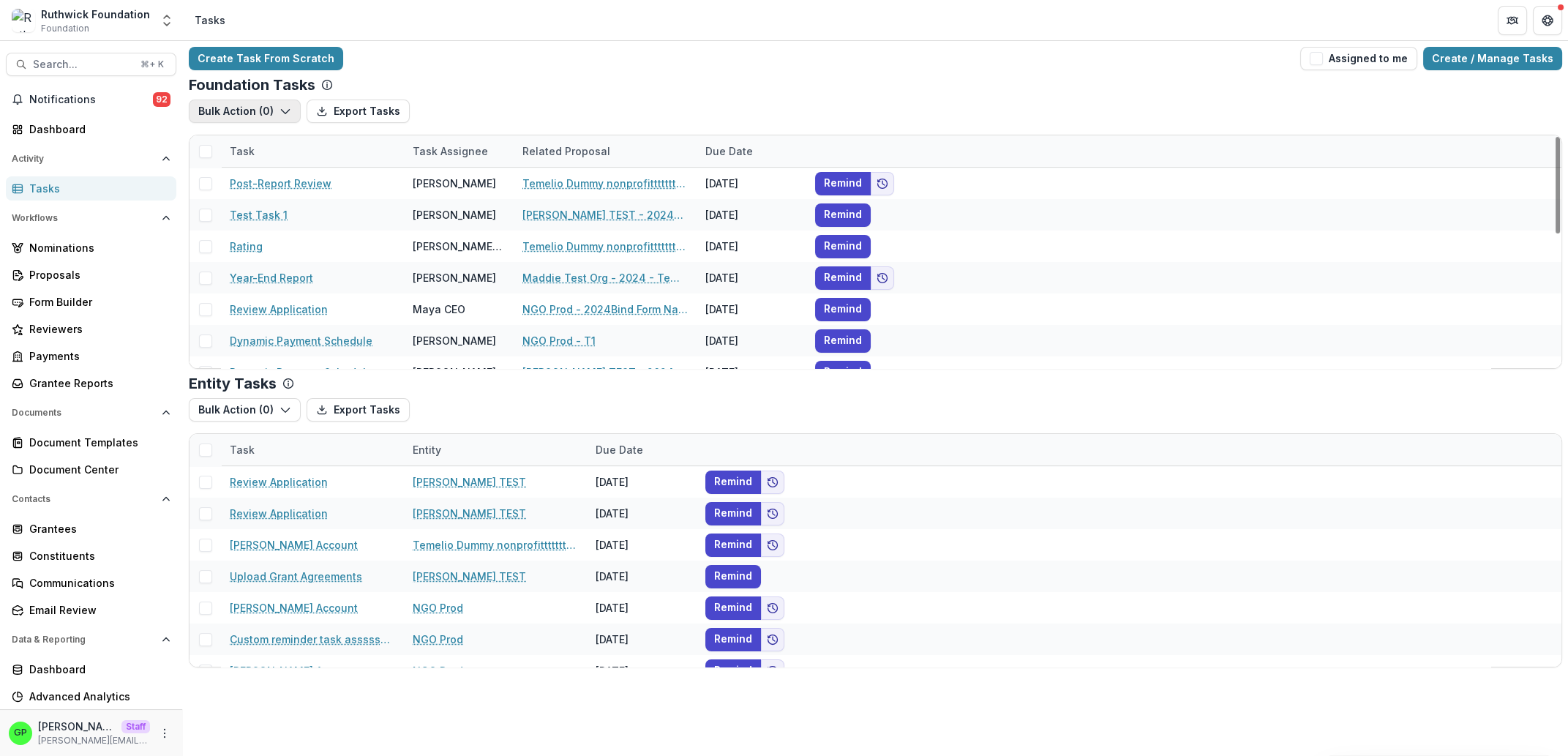
click at [243, 119] on button "Bulk Action ( 0 )" at bounding box center [244, 112] width 112 height 24
click at [257, 138] on button "Reporting Schedule Tasks" at bounding box center [278, 144] width 172 height 24
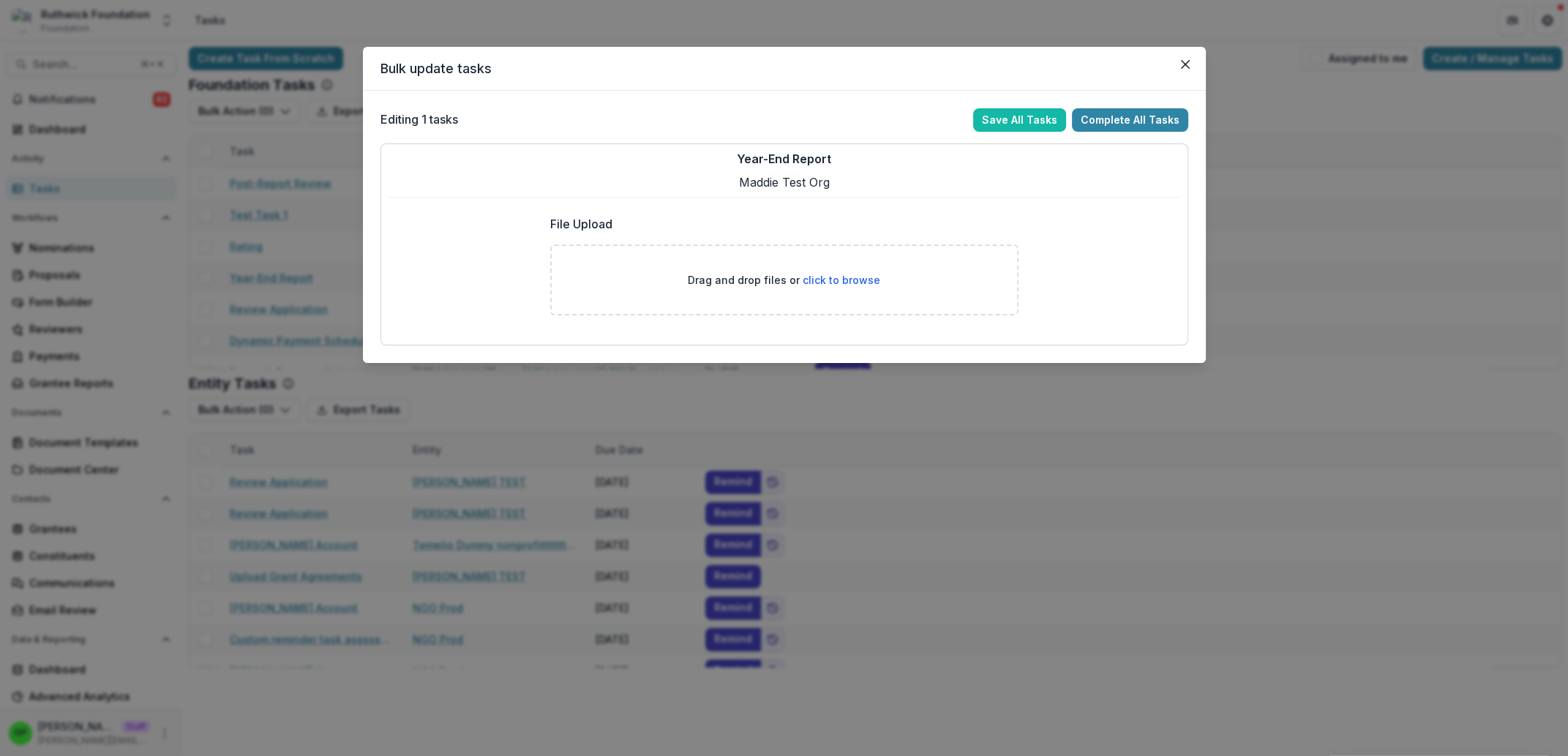
click at [1184, 77] on header "Bulk update tasks" at bounding box center [785, 68] width 843 height 44
click at [1188, 78] on header "Bulk update tasks" at bounding box center [785, 68] width 843 height 44
click at [1195, 65] on button "Close" at bounding box center [1186, 64] width 24 height 24
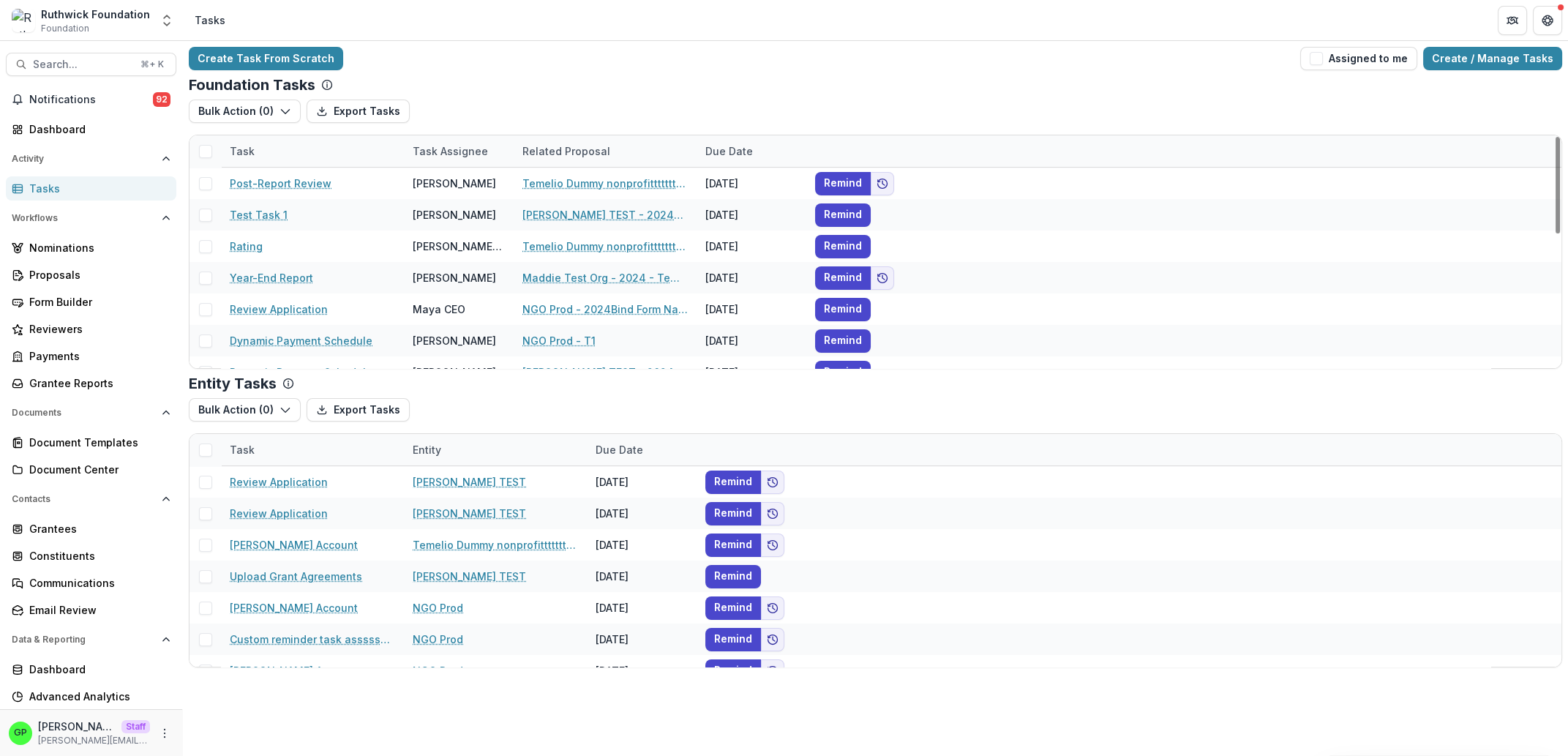
scroll to position [319, 0]
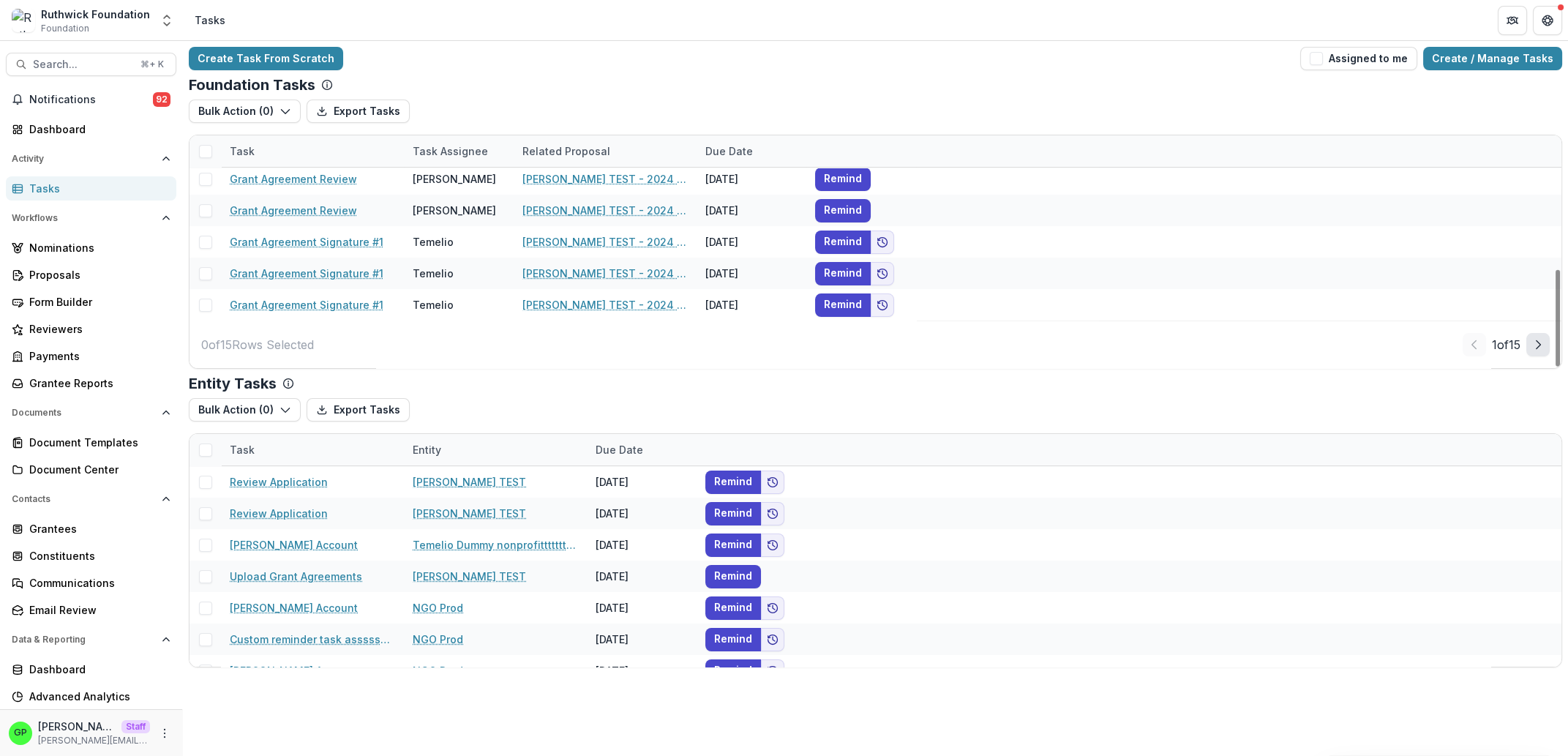
click at [1528, 342] on button "Next Page" at bounding box center [1538, 345] width 24 height 24
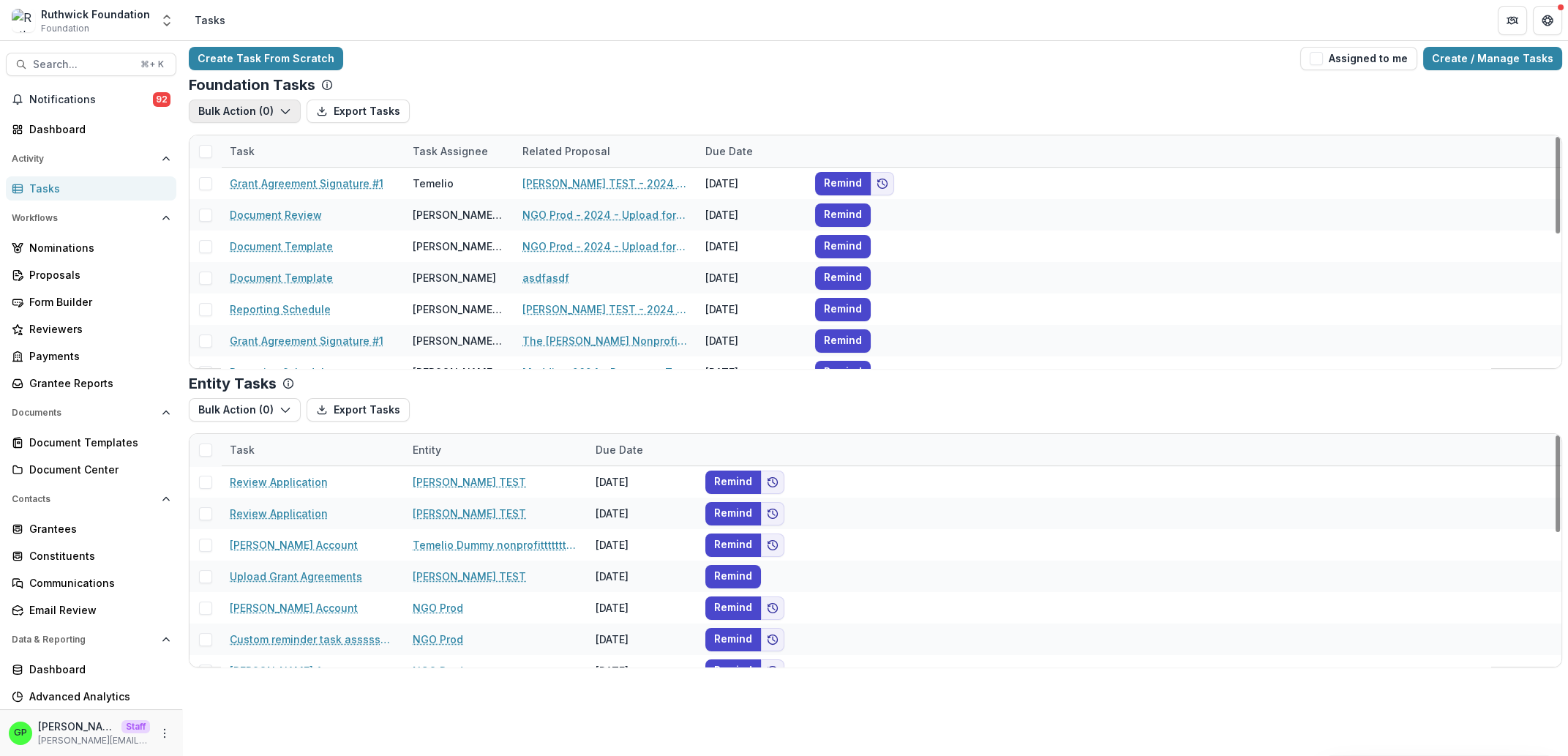
click at [260, 107] on button "Bulk Action ( 0 )" at bounding box center [244, 112] width 112 height 24
click at [305, 145] on button "Reporting Schedule Tasks" at bounding box center [278, 144] width 172 height 24
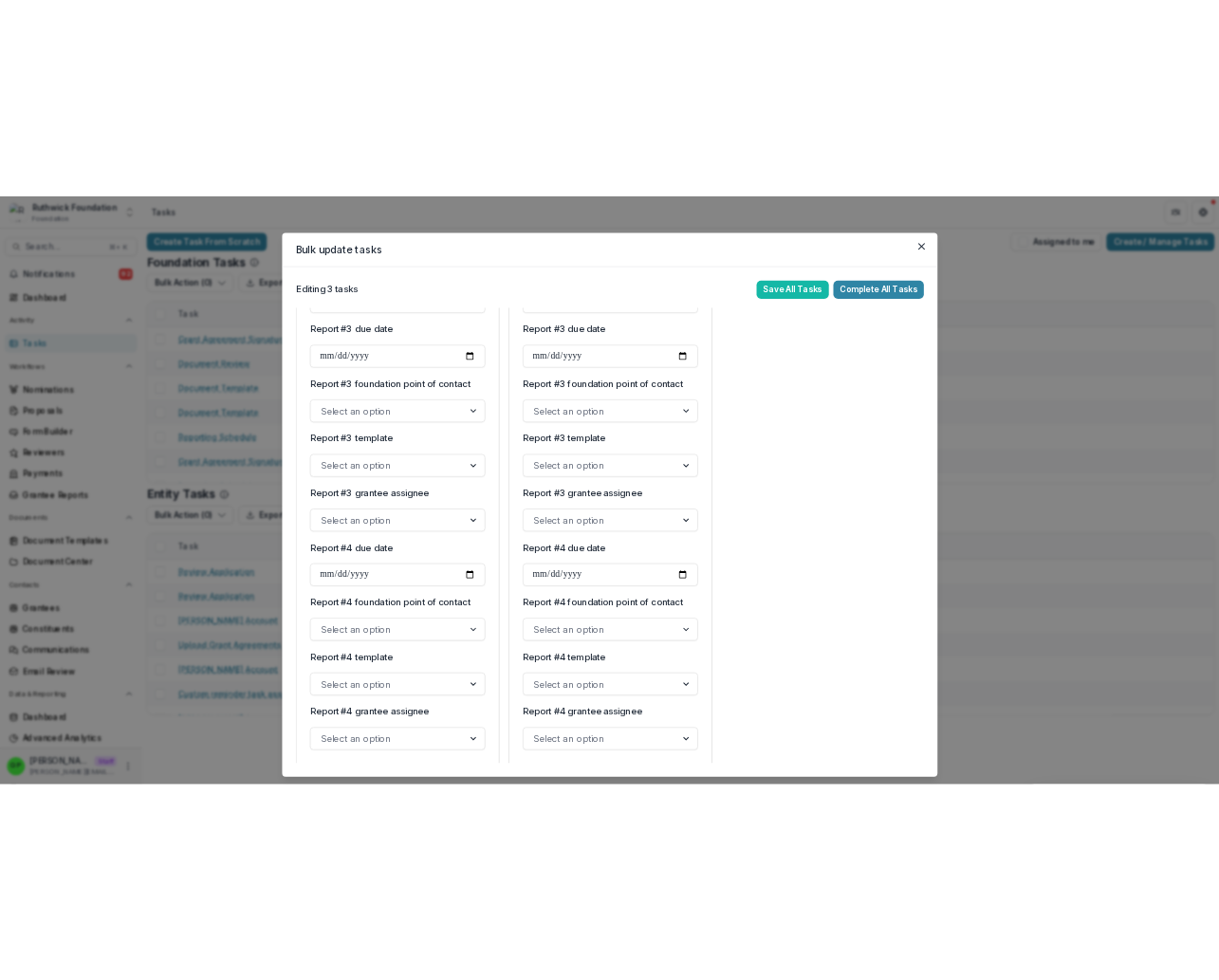
scroll to position [815, 0]
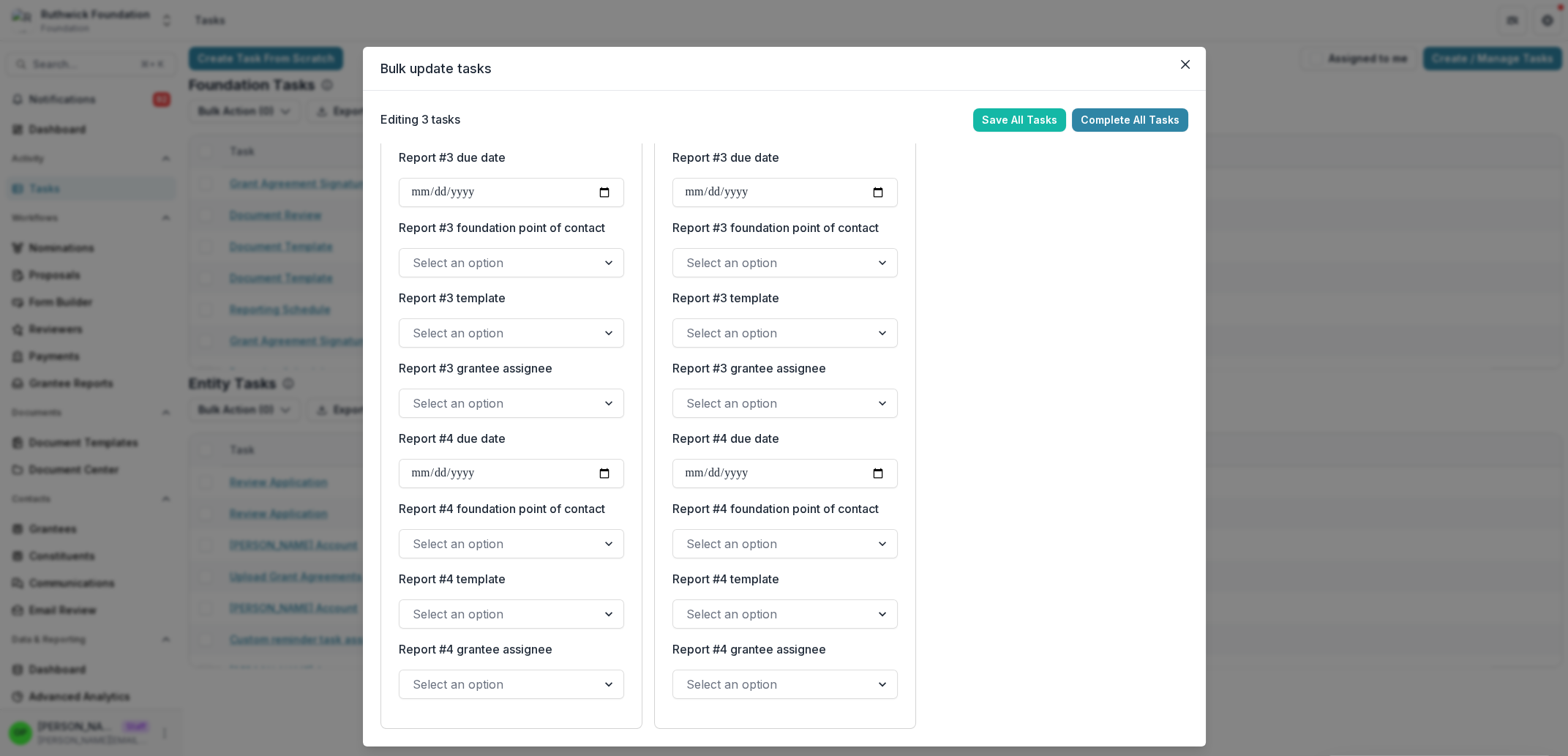
click at [1174, 61] on button "Close" at bounding box center [1186, 64] width 24 height 24
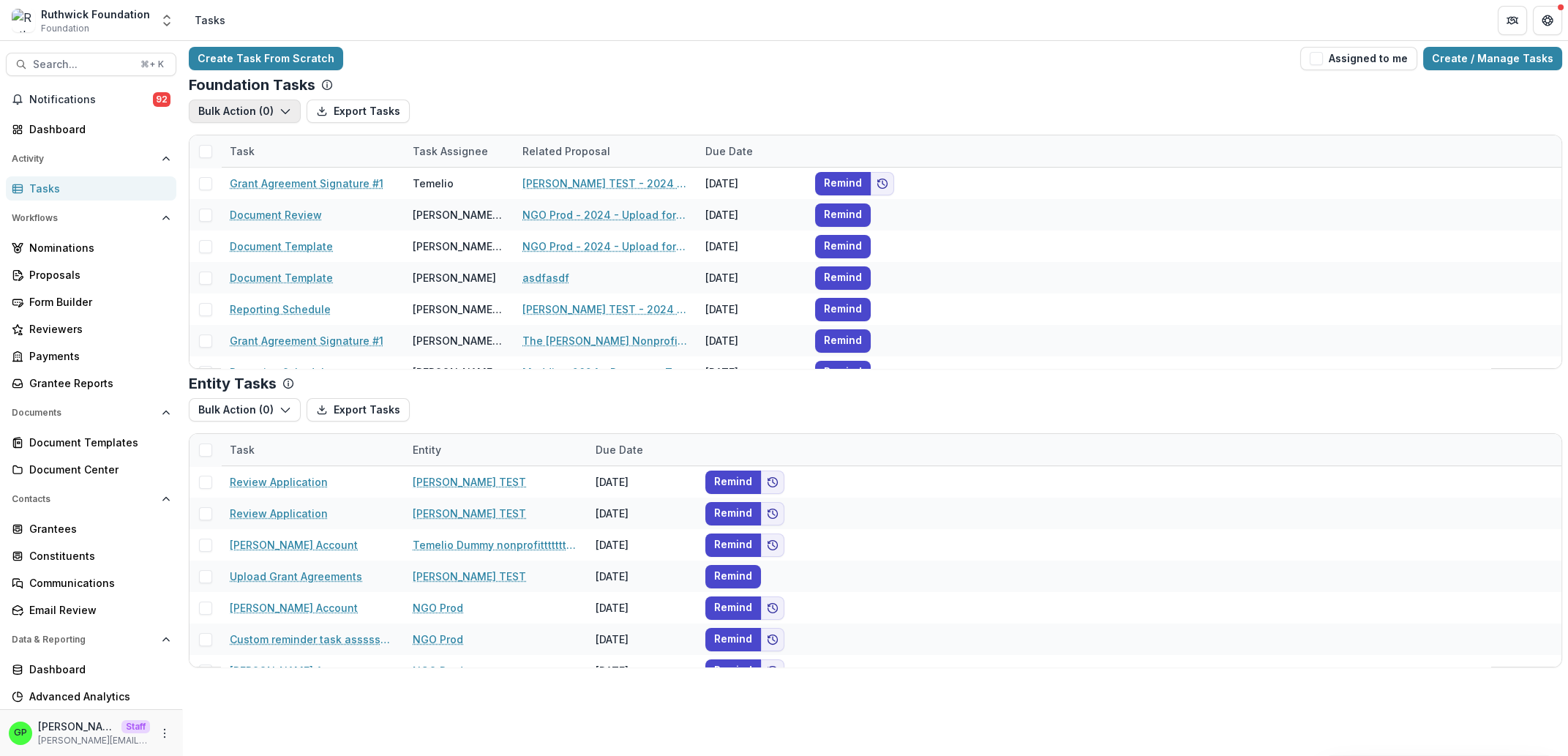
click at [244, 105] on button "Bulk Action ( 0 )" at bounding box center [244, 112] width 112 height 24
click at [254, 142] on button "Reporting Schedule Tasks" at bounding box center [278, 144] width 172 height 24
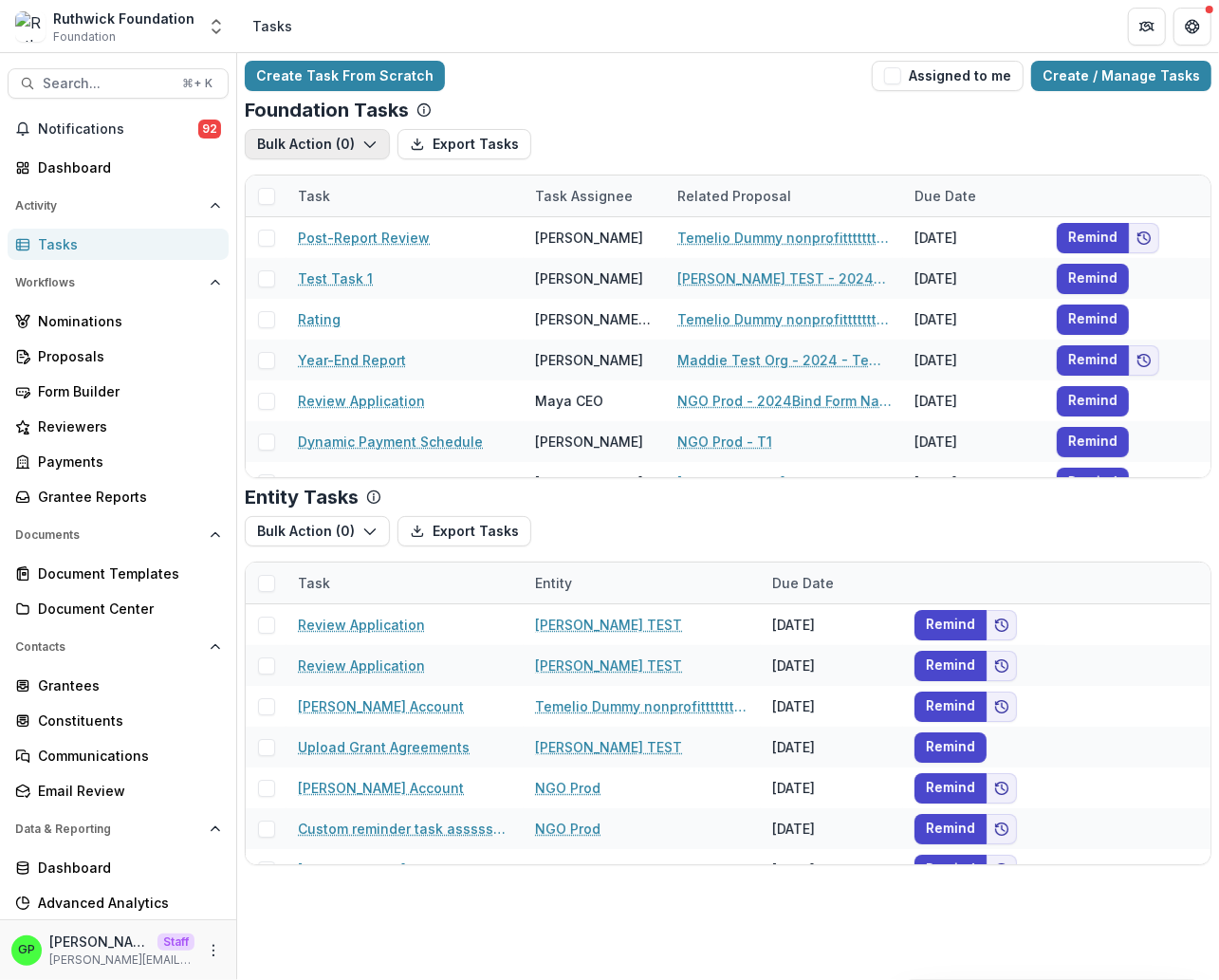
click at [319, 149] on button "Bulk Action ( 0 )" at bounding box center [316, 145] width 145 height 31
click at [333, 175] on button "Reporting Schedule Tasks" at bounding box center [361, 187] width 223 height 32
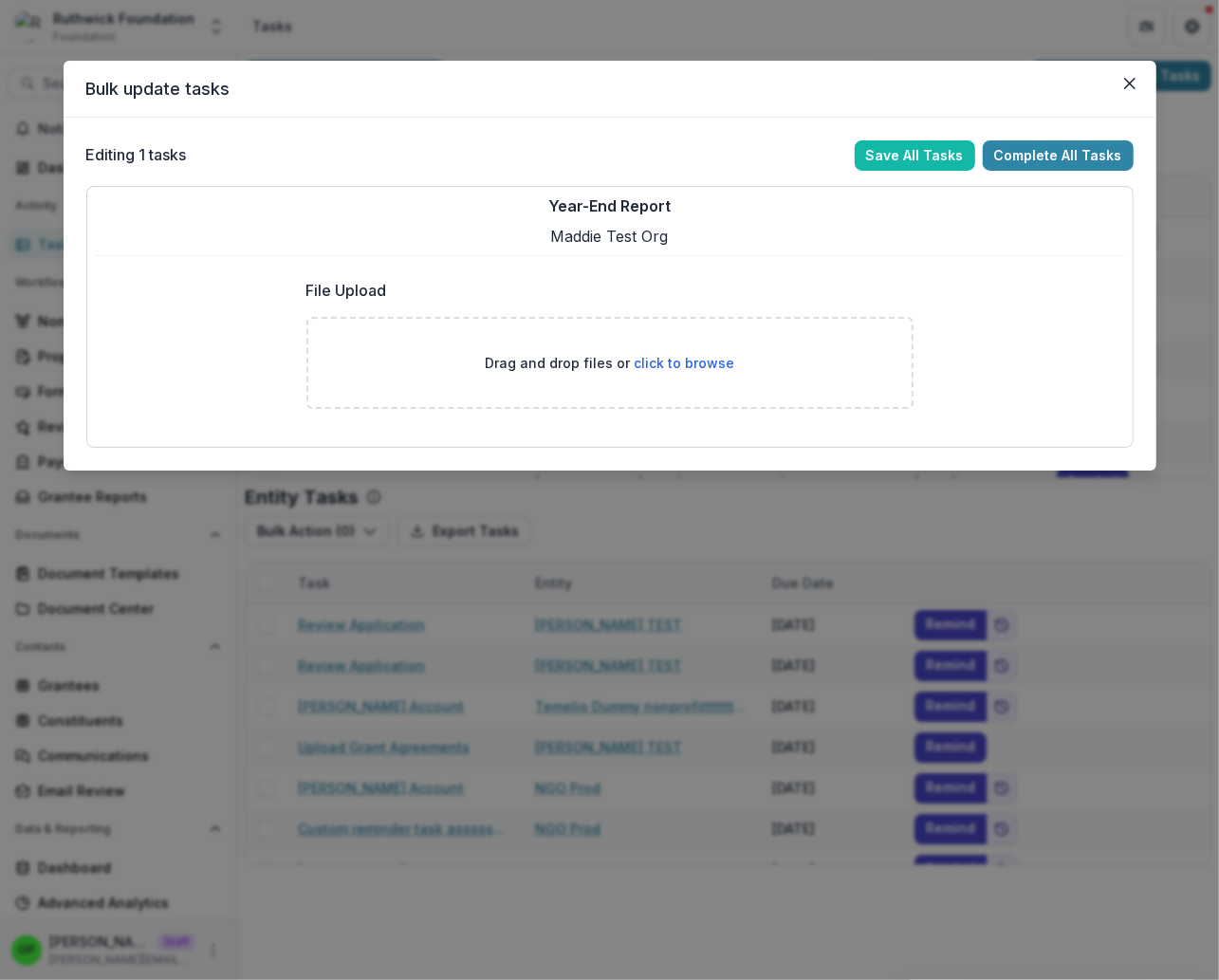
click at [1146, 93] on header "Bulk update tasks" at bounding box center [610, 88] width 1093 height 57
click at [1145, 92] on header "Bulk update tasks" at bounding box center [610, 88] width 1093 height 57
click at [1138, 90] on button "Close" at bounding box center [1130, 83] width 31 height 31
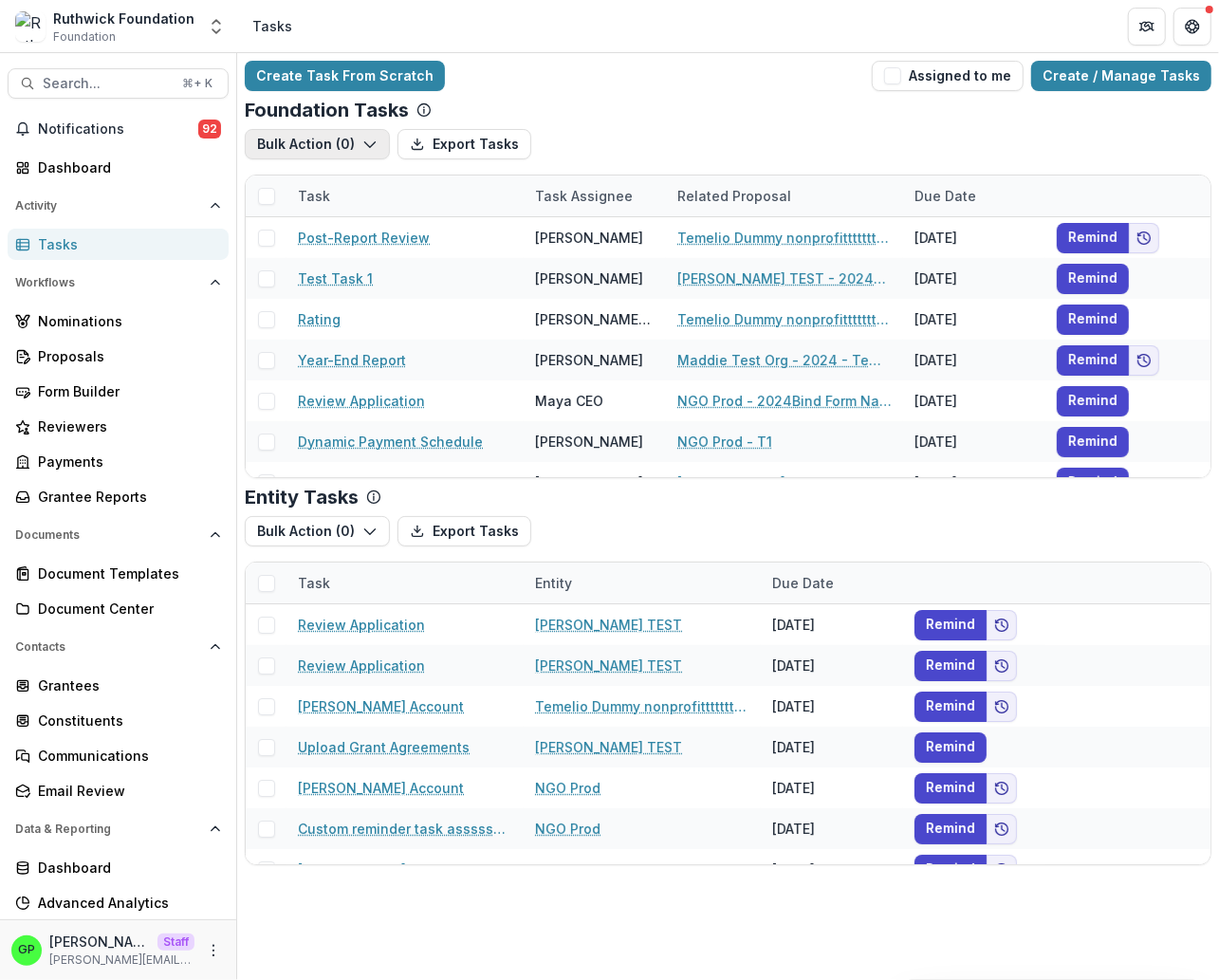
click at [310, 144] on button "Bulk Action ( 0 )" at bounding box center [316, 145] width 145 height 31
click at [309, 133] on button "Bulk Action ( 0 )" at bounding box center [316, 145] width 145 height 31
click at [317, 142] on button "Bulk Action ( 0 )" at bounding box center [316, 145] width 145 height 31
click at [320, 195] on button "Reporting Schedule Tasks" at bounding box center [361, 187] width 223 height 32
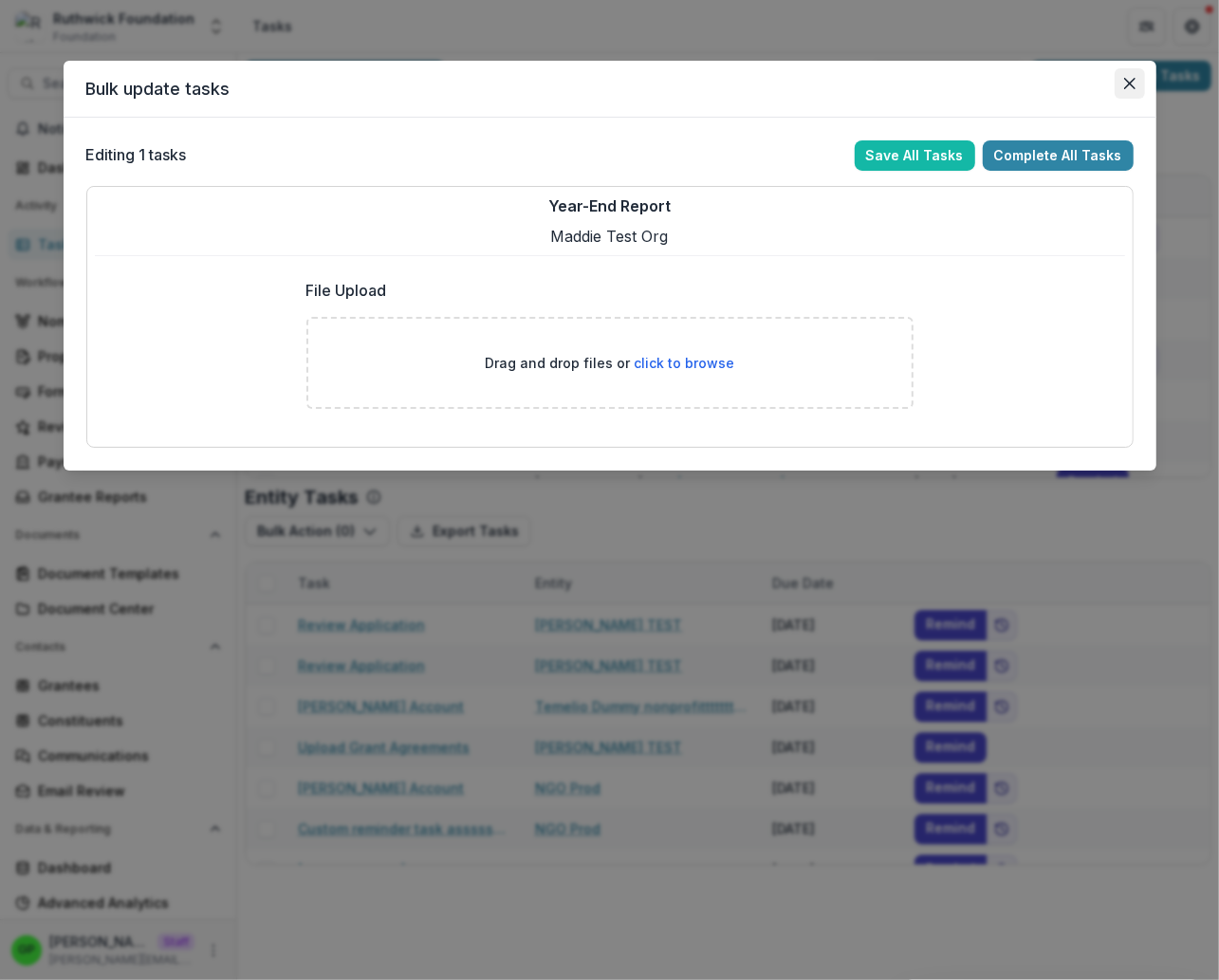
click at [1134, 90] on button "Close" at bounding box center [1130, 83] width 31 height 31
